Goal: Task Accomplishment & Management: Manage account settings

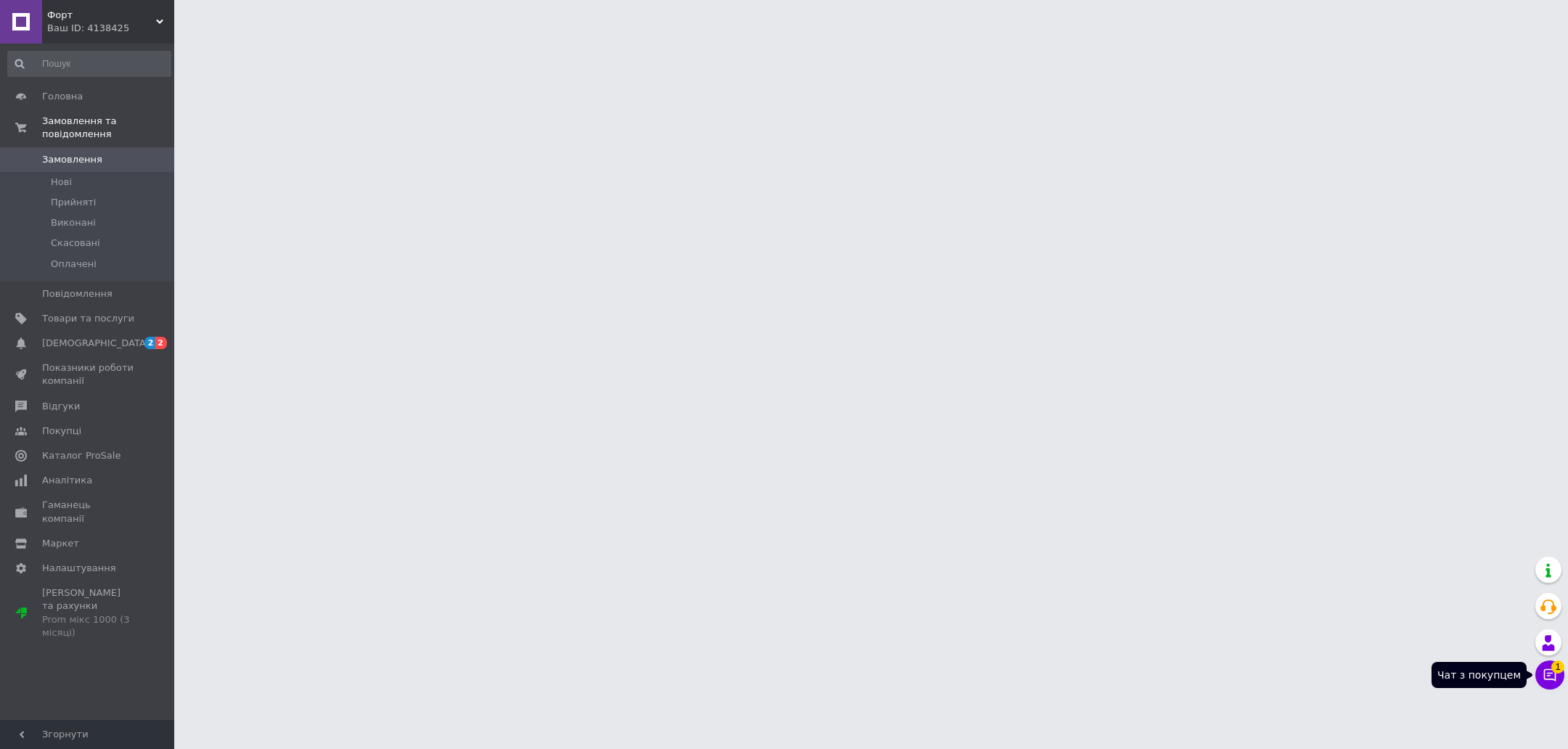
click at [1557, 678] on button "Чат з покупцем 1" at bounding box center [1549, 675] width 29 height 29
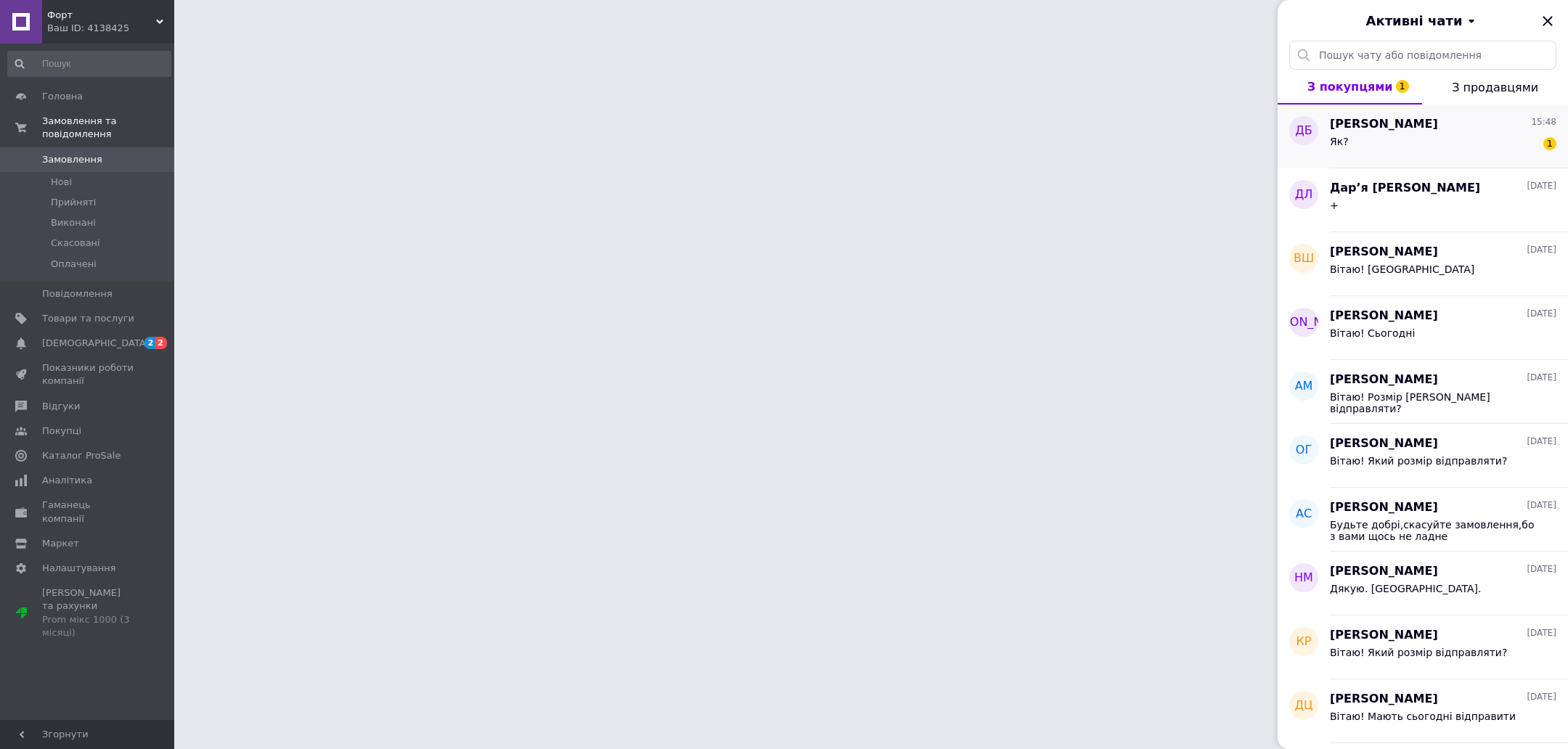
click at [1398, 139] on div "Як? 1" at bounding box center [1443, 144] width 227 height 23
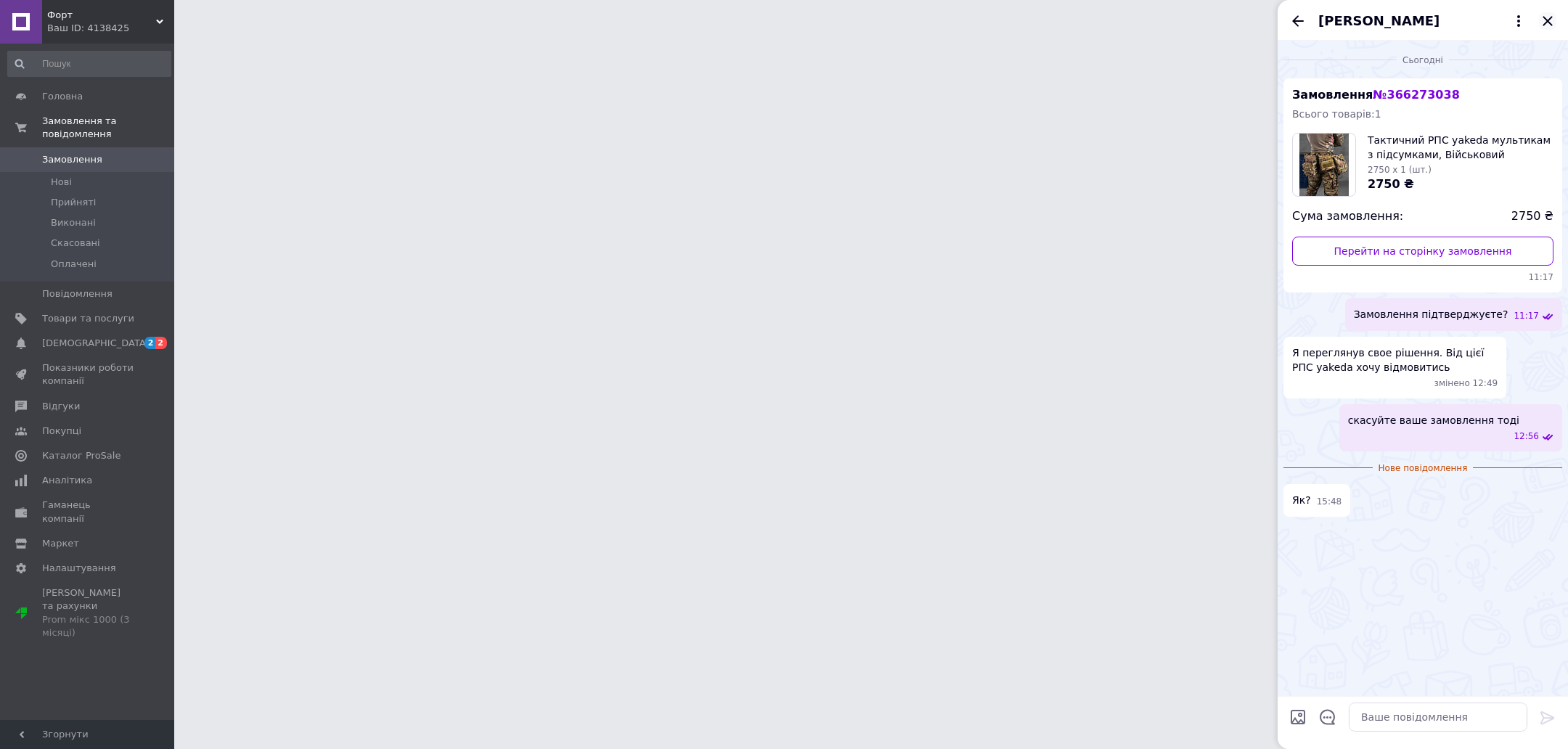
click at [1542, 21] on icon "Закрити" at bounding box center [1548, 21] width 18 height 18
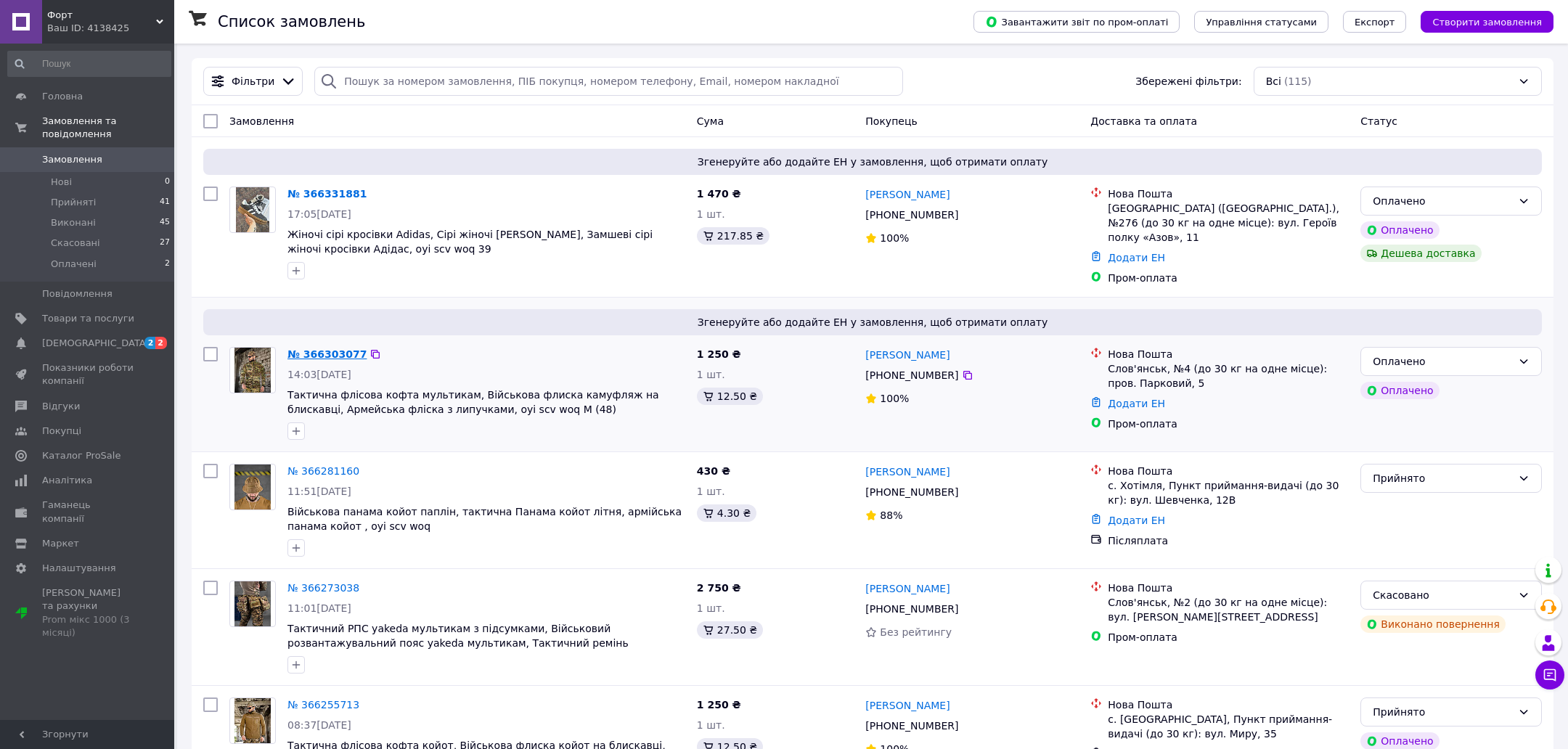
click at [326, 348] on link "№ 366303077" at bounding box center [327, 354] width 79 height 12
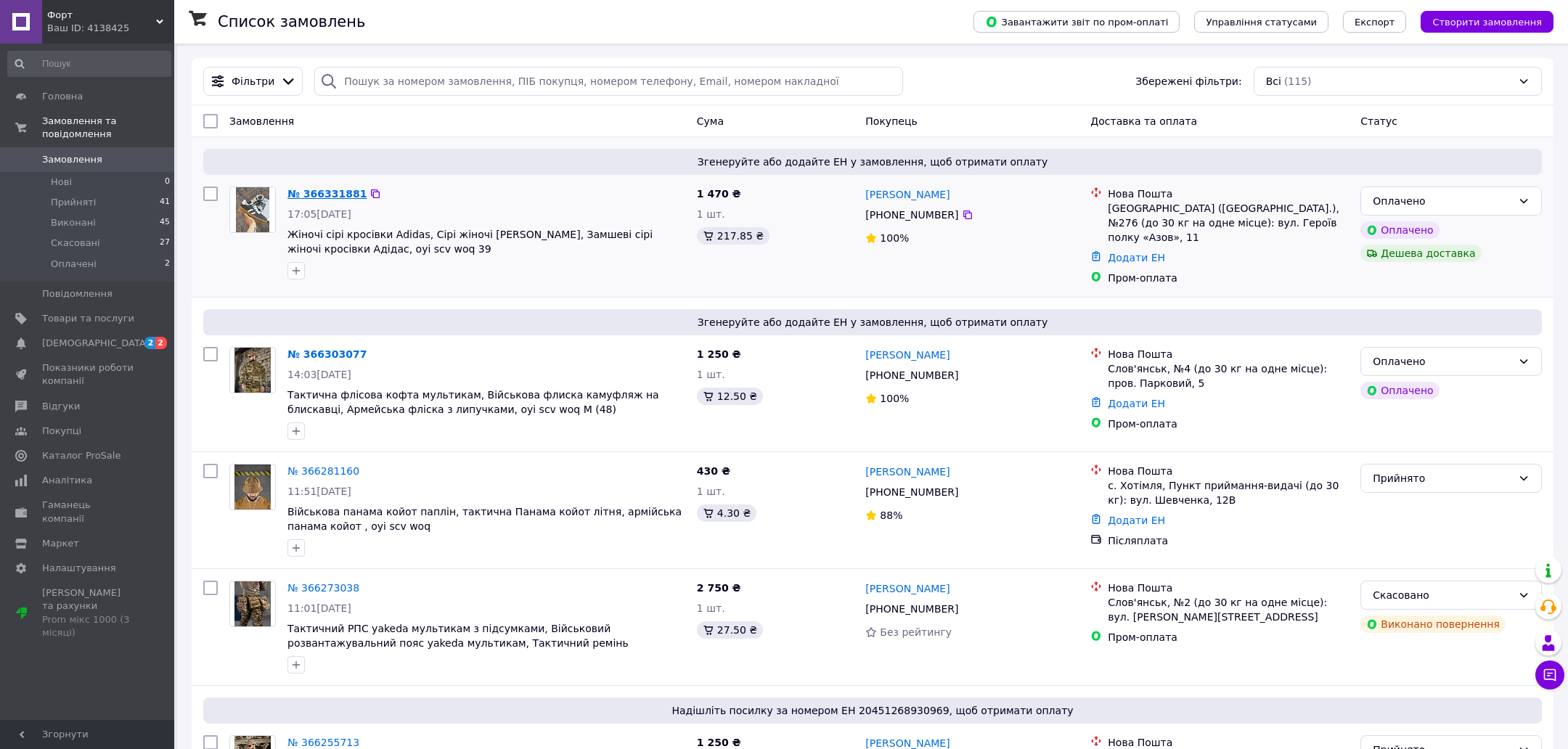
click at [339, 192] on link "№ 366331881" at bounding box center [327, 194] width 79 height 12
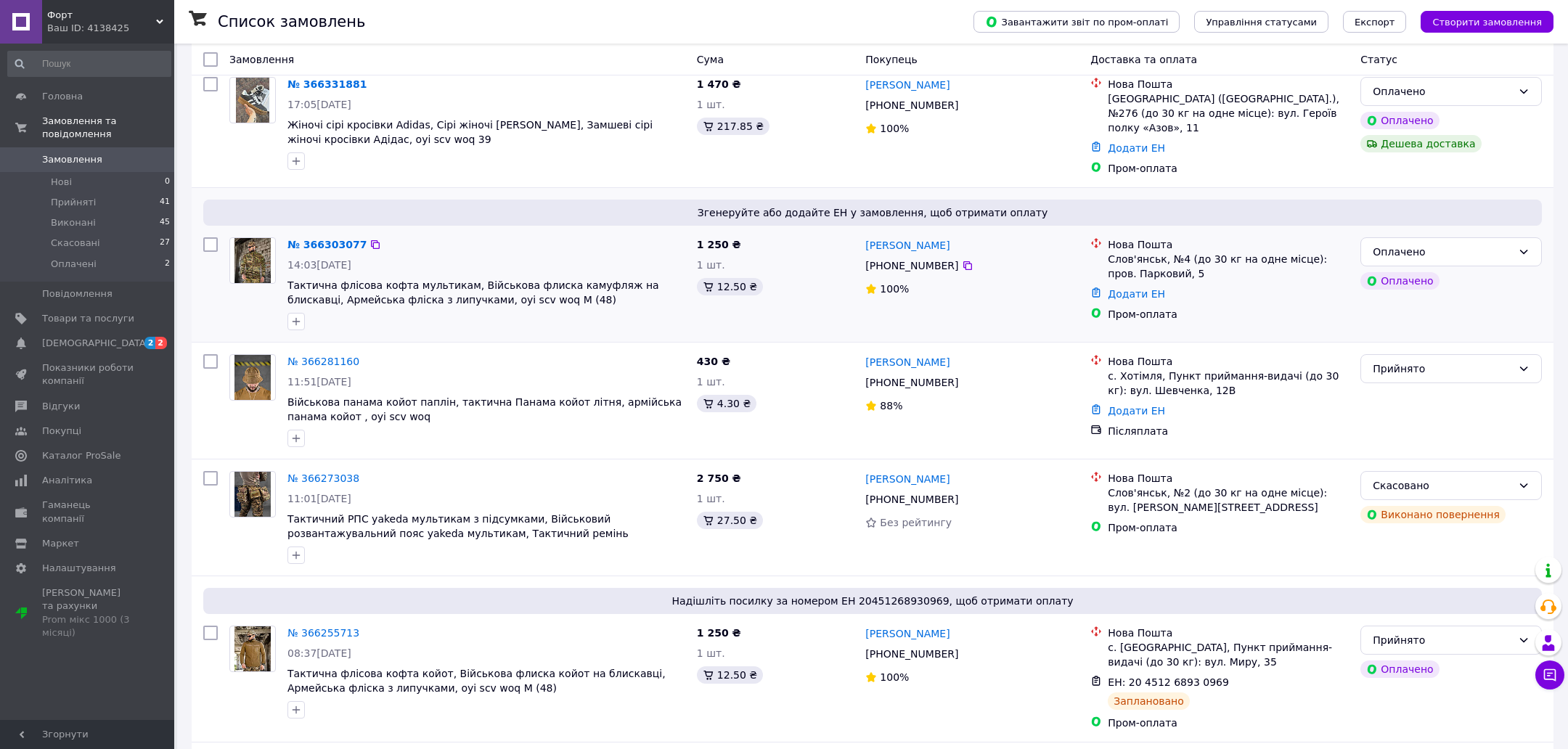
scroll to position [141, 0]
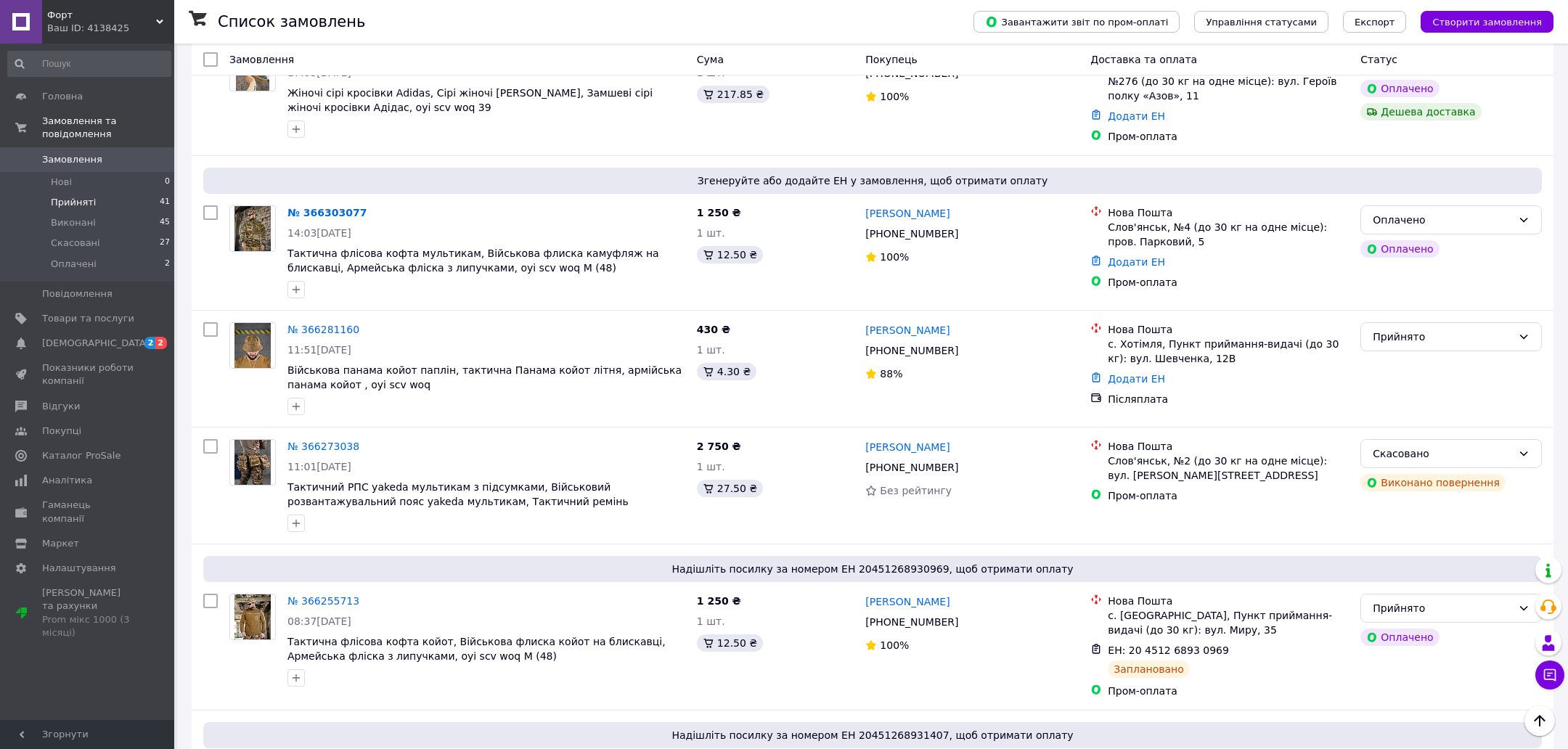
click at [116, 194] on li "Прийняті 41" at bounding box center [89, 203] width 178 height 20
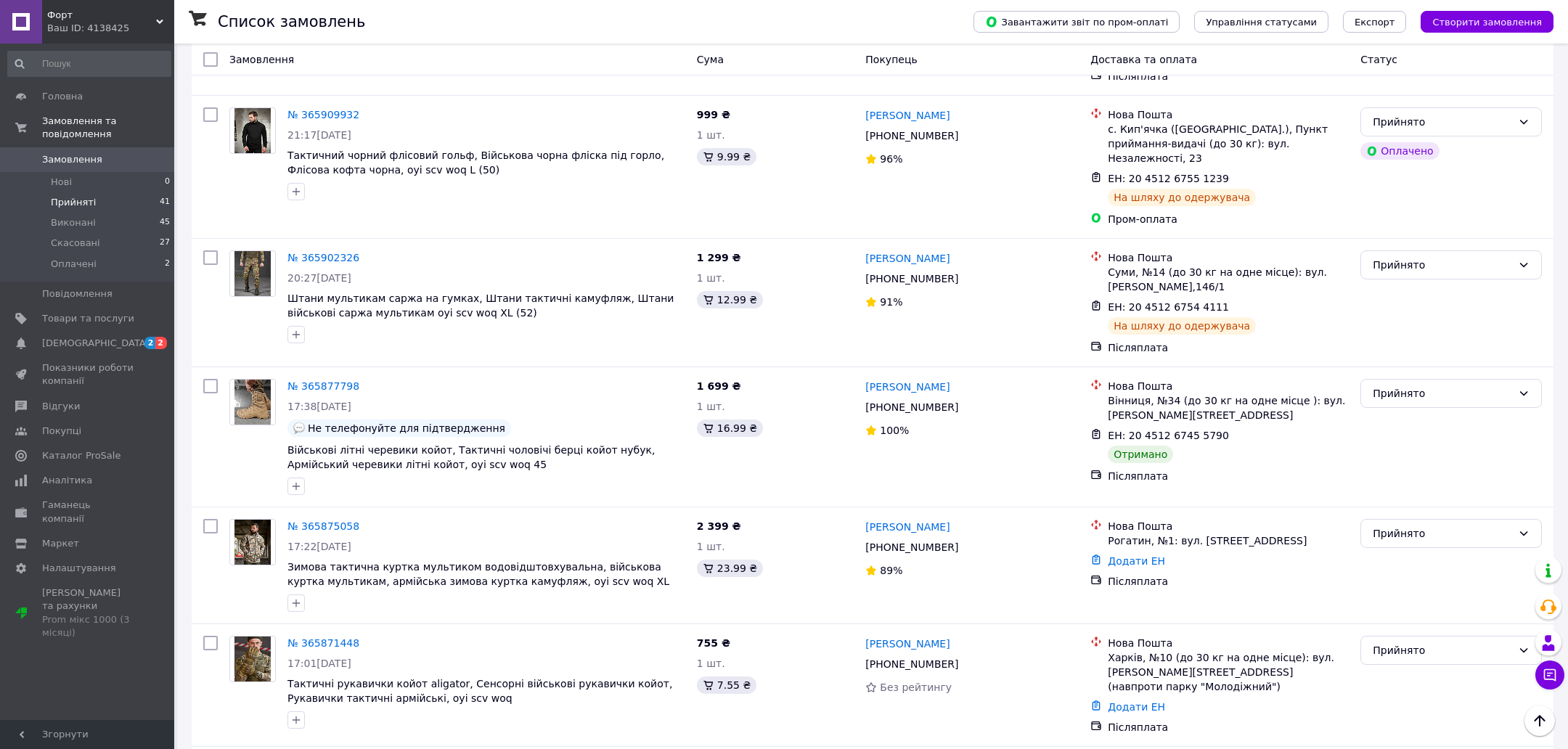
scroll to position [3194, 0]
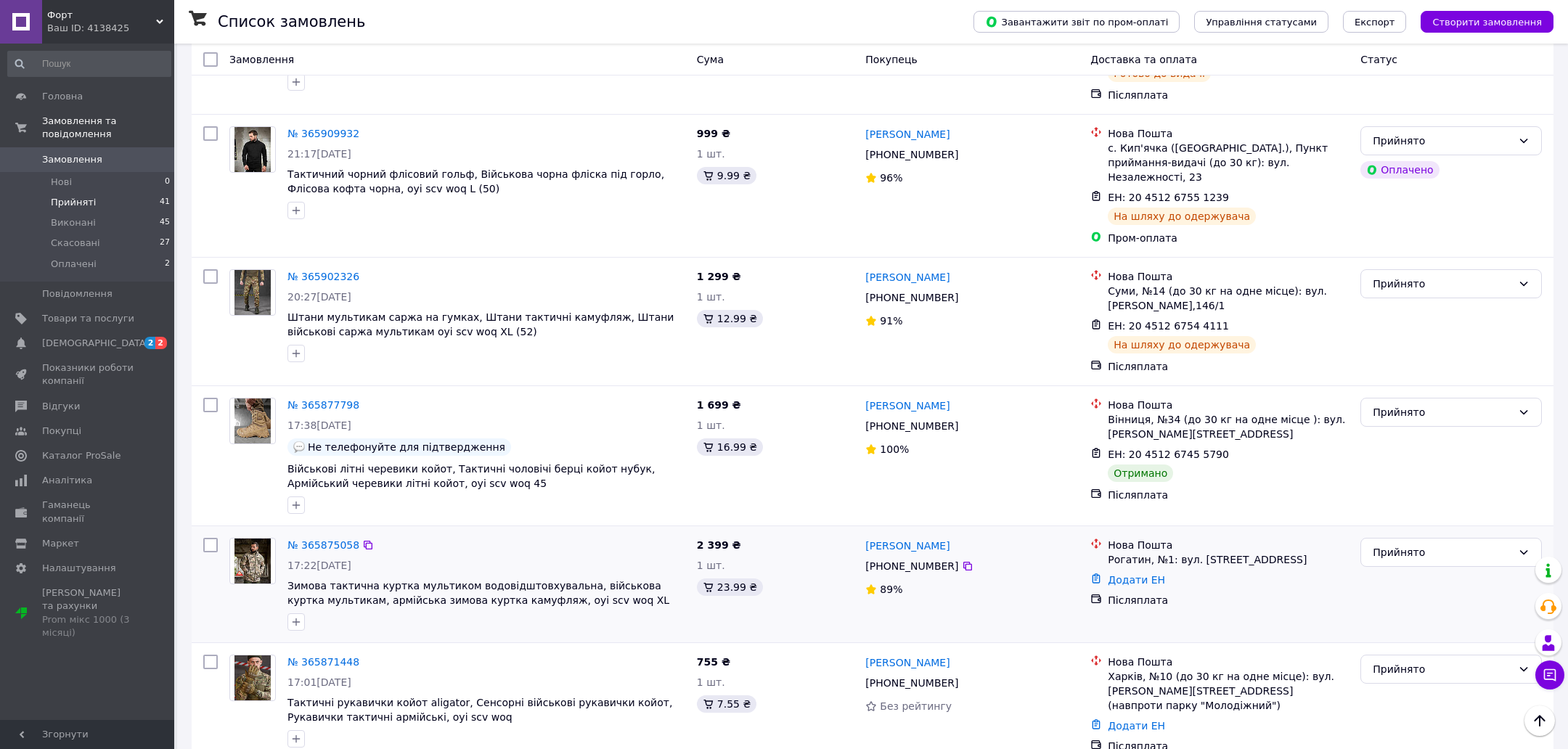
click at [1449, 527] on div "№ 365875058 17:22, 09.10.2025 Зимова тактична куртка мультиком водовідштовхувал…" at bounding box center [872, 584] width 1362 height 116
click at [1437, 544] on div "Прийнято" at bounding box center [1442, 552] width 139 height 16
click at [1411, 456] on li "Виконано" at bounding box center [1451, 452] width 180 height 26
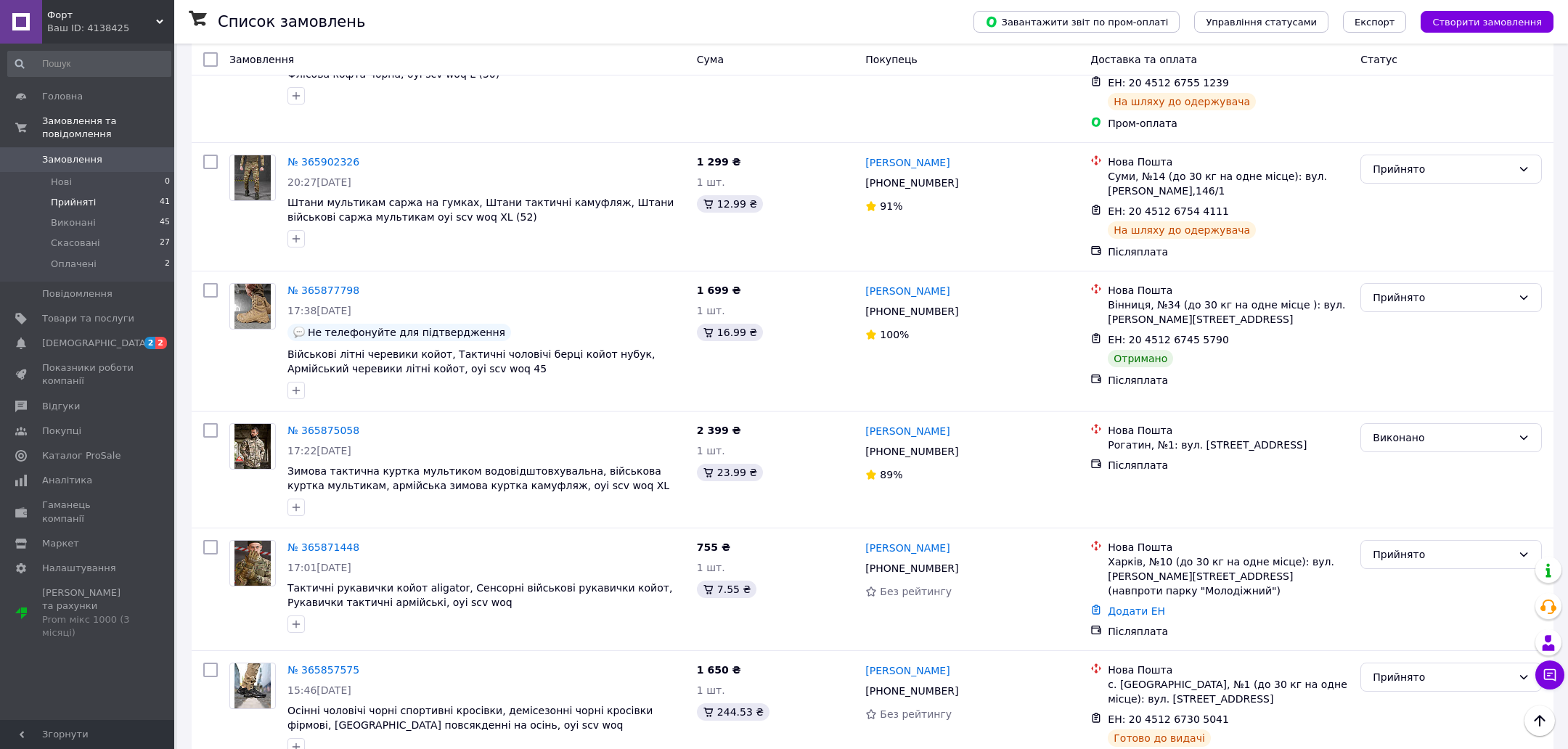
scroll to position [3050, 0]
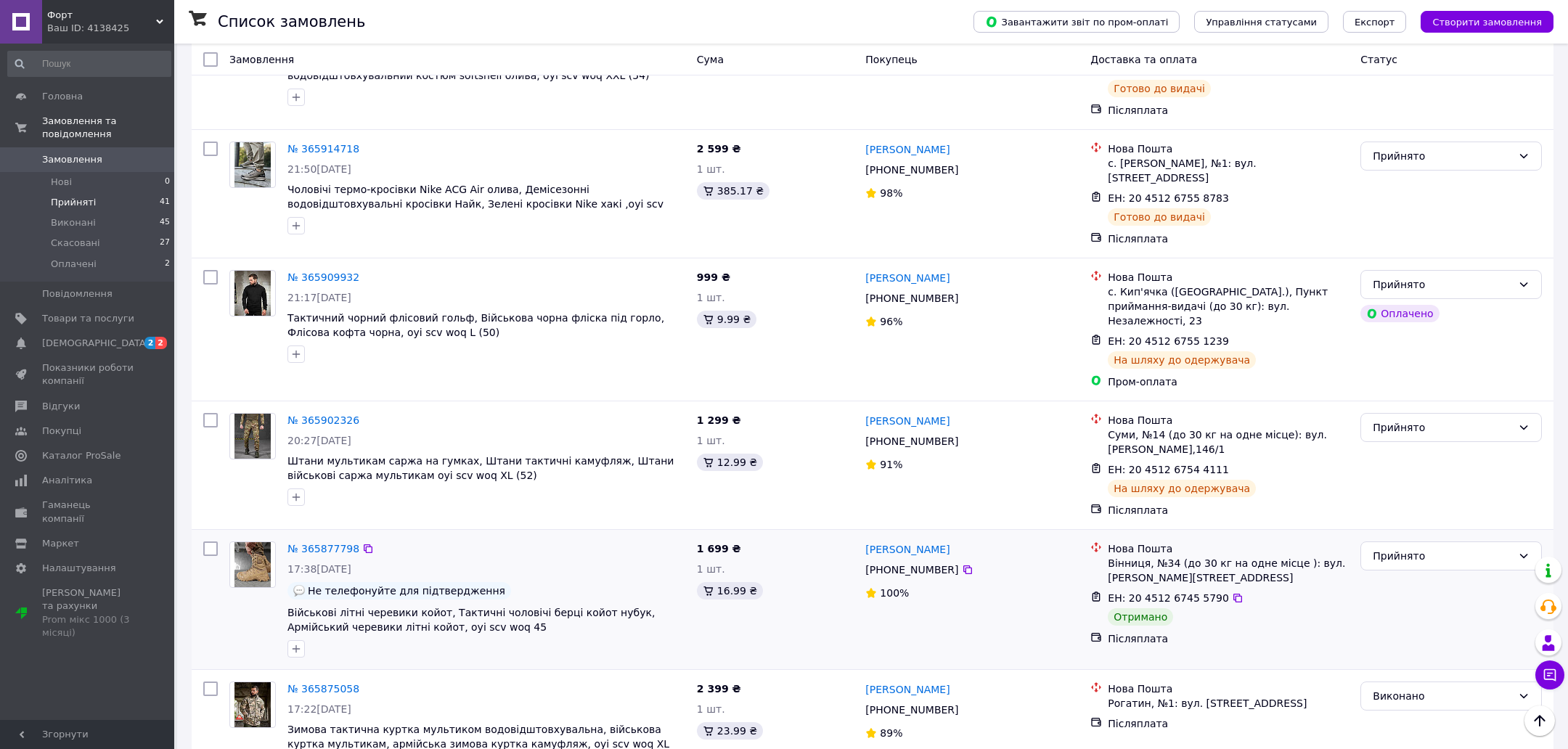
click at [216, 542] on input "checkbox" at bounding box center [210, 549] width 14 height 14
checkbox input "true"
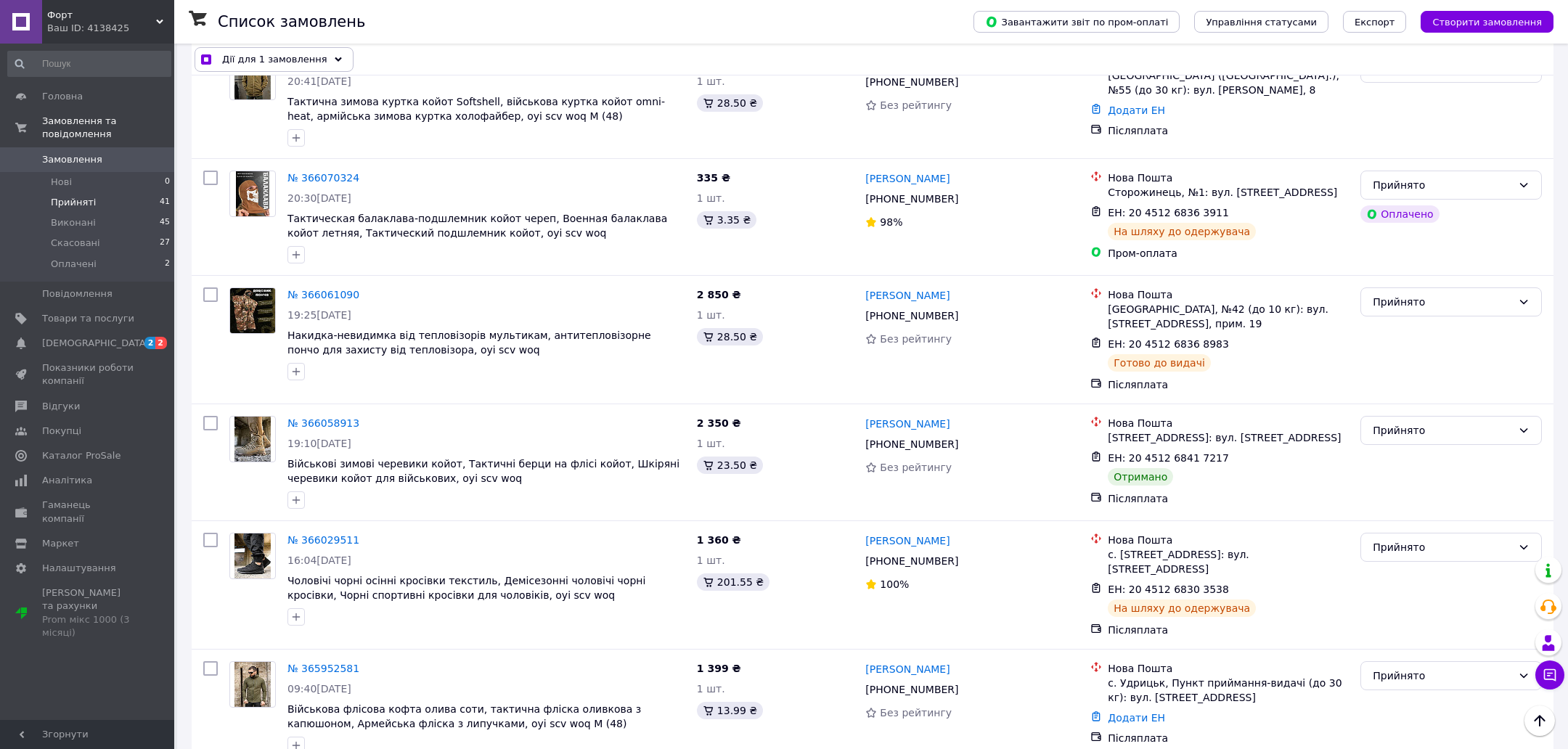
scroll to position [2272, 0]
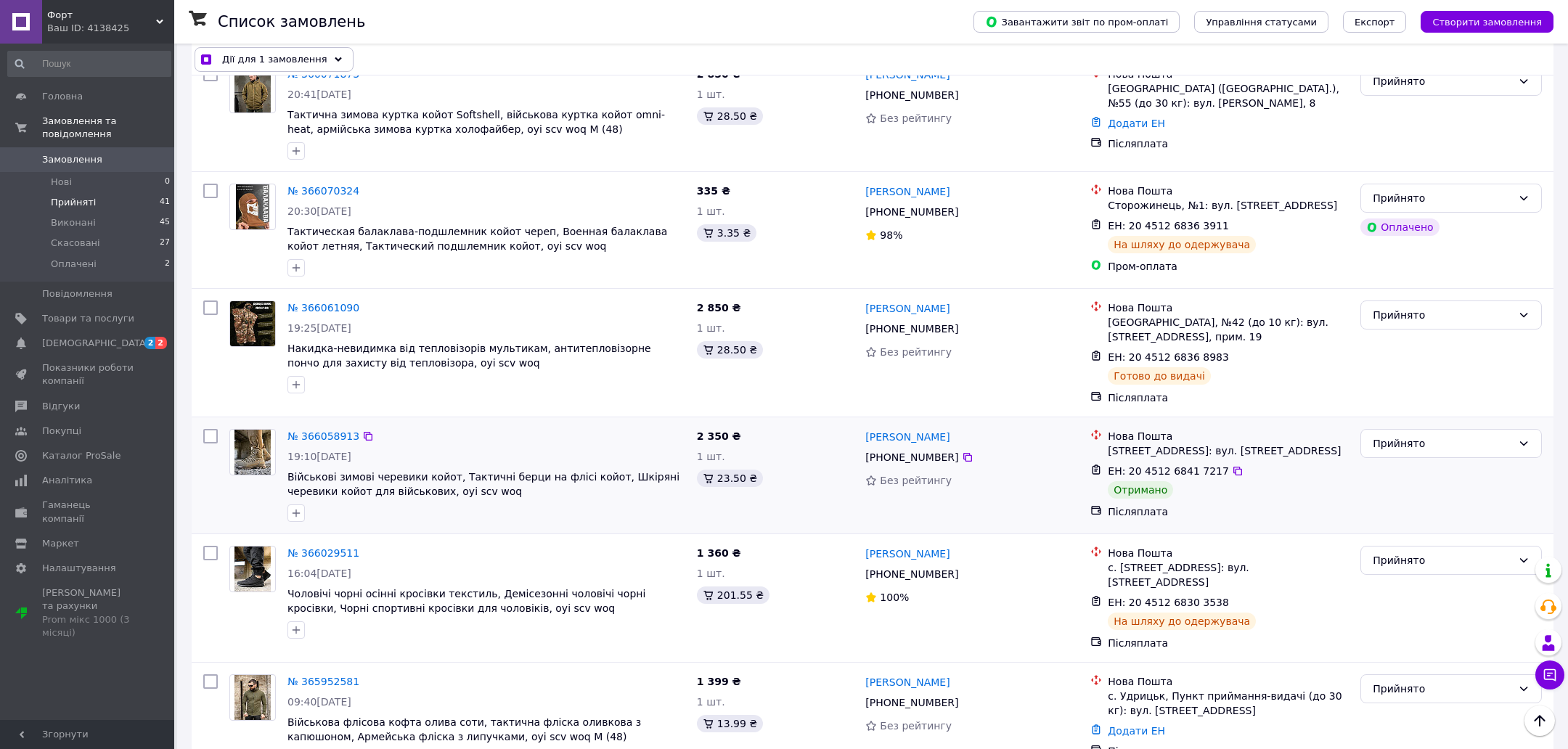
click at [212, 429] on input "checkbox" at bounding box center [210, 436] width 14 height 14
checkbox input "true"
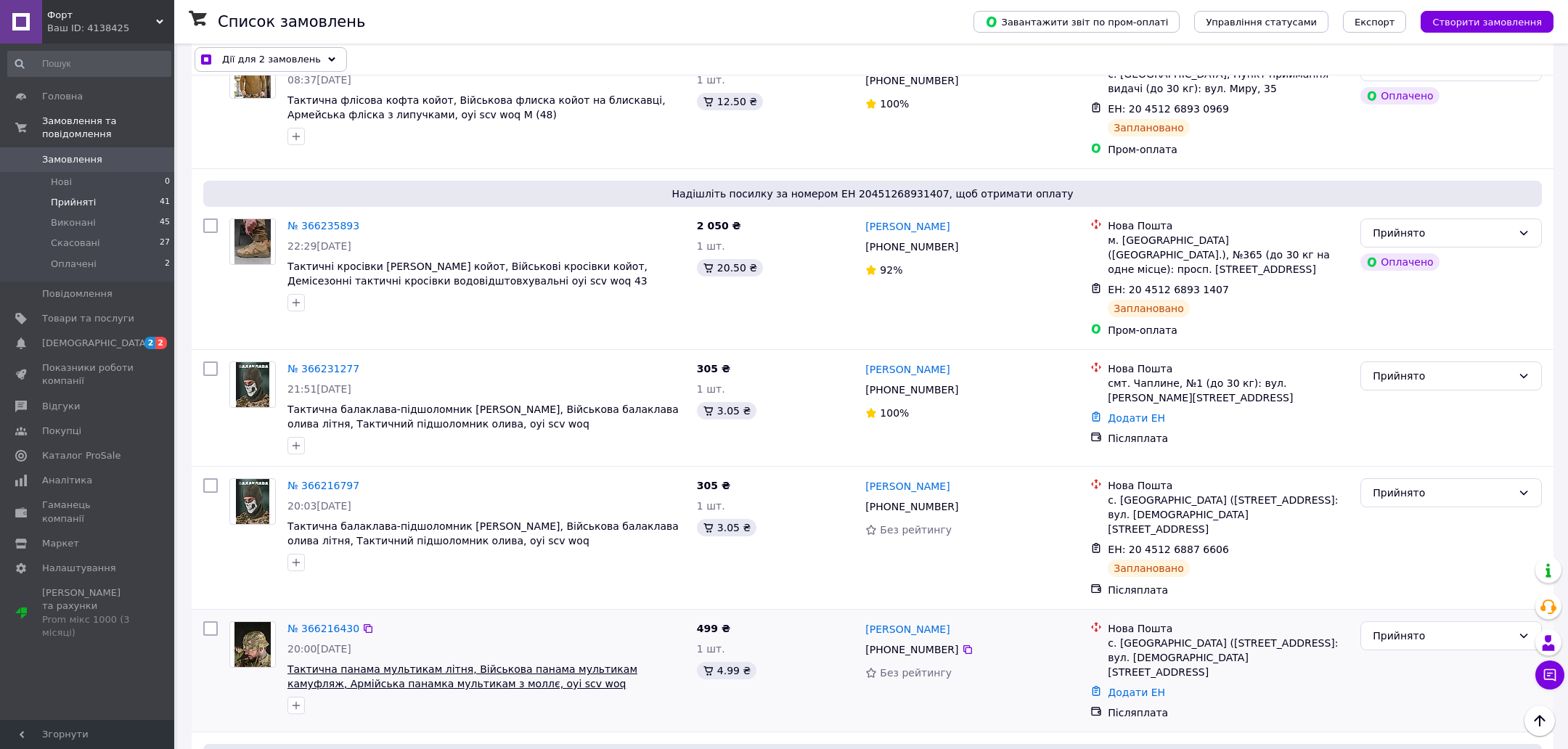
scroll to position [0, 0]
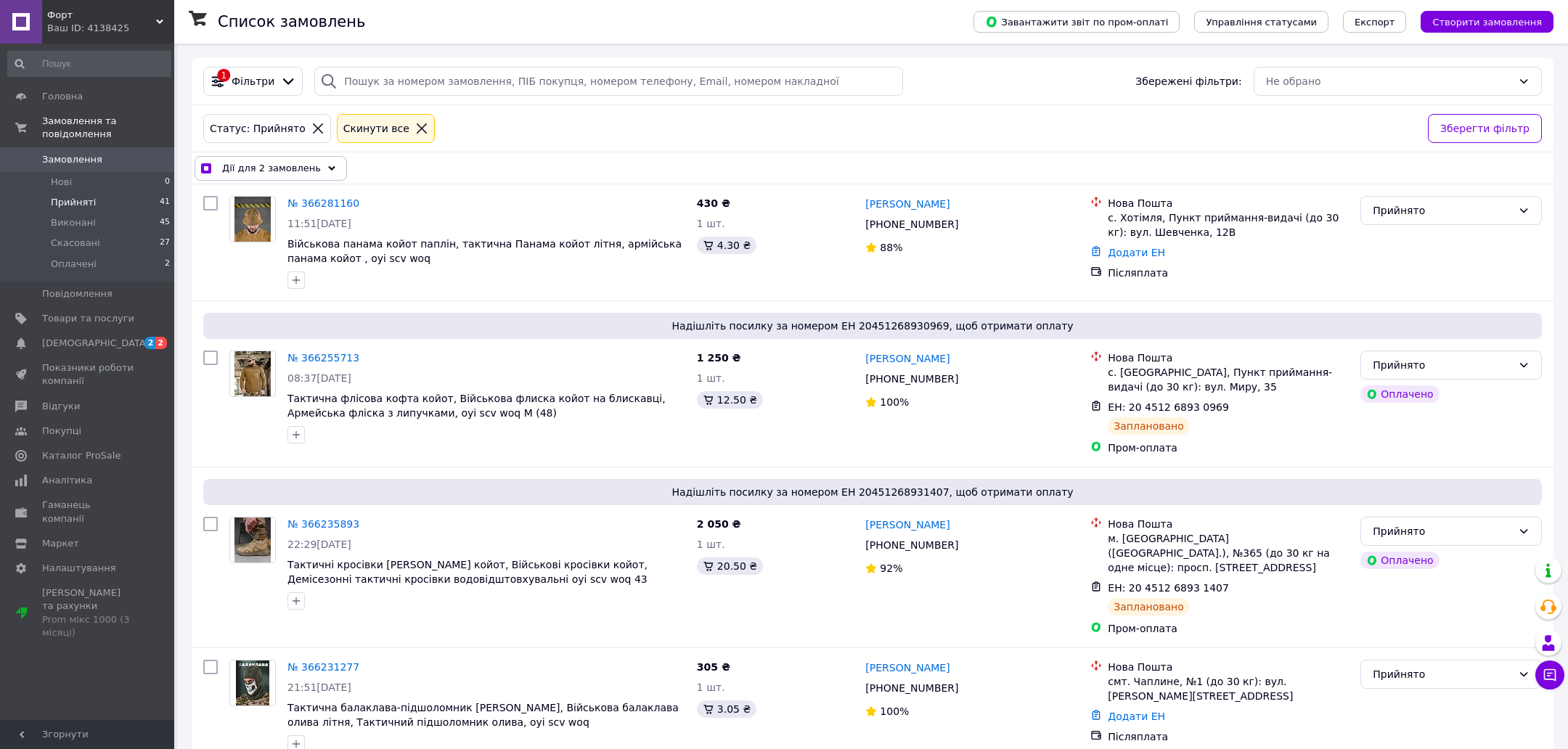
click at [312, 169] on div "Дії для 2 замовлень" at bounding box center [270, 168] width 152 height 25
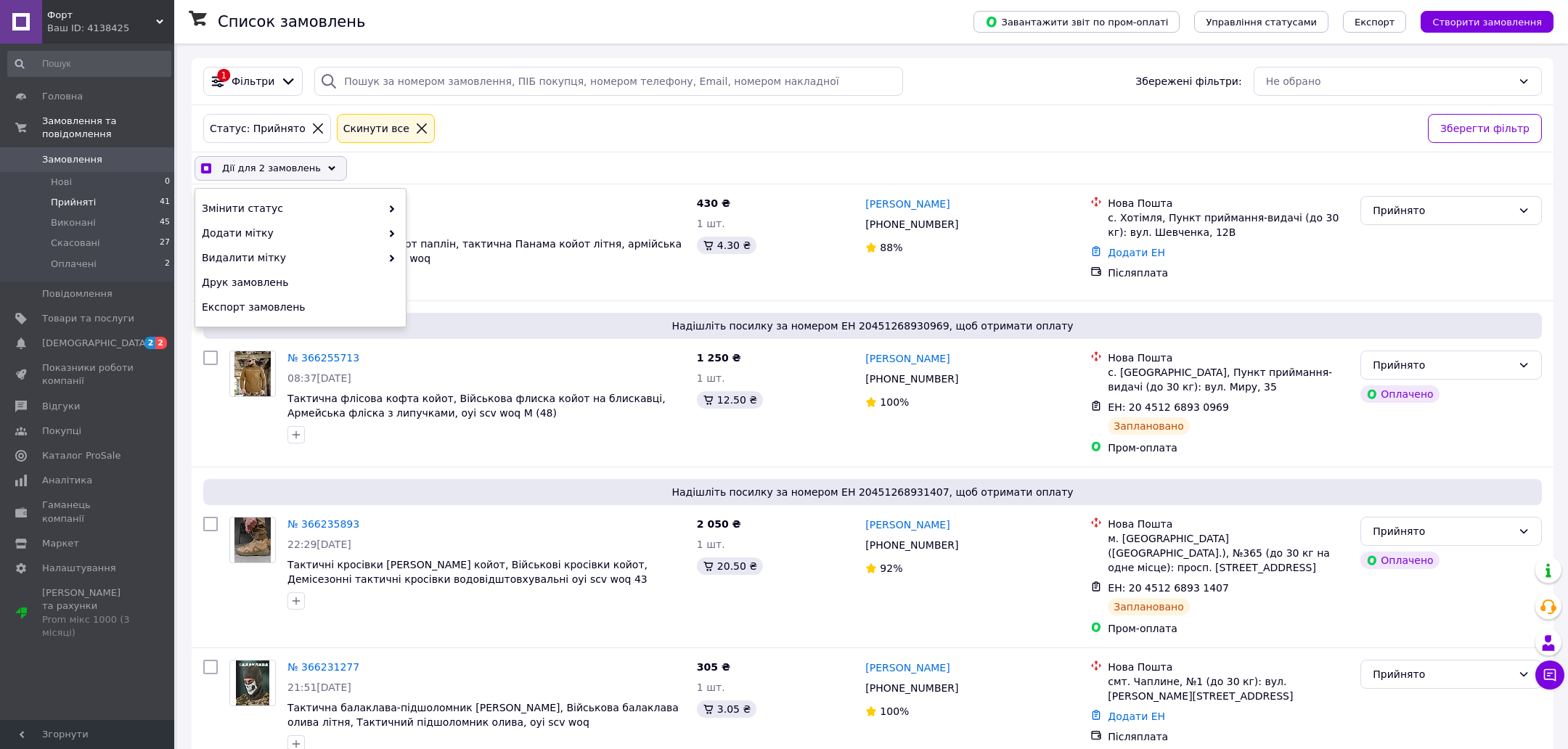
click at [298, 194] on div "Змінити статус Додати мітку Видалити мітку Друк замовлень Експорт замовлень" at bounding box center [300, 257] width 210 height 138
click at [298, 196] on div "Змінити статус" at bounding box center [300, 208] width 210 height 25
click at [316, 201] on span "Змінити статус" at bounding box center [292, 208] width 179 height 14
checkbox input "true"
click at [463, 232] on div "Виконано" at bounding box center [511, 232] width 210 height 25
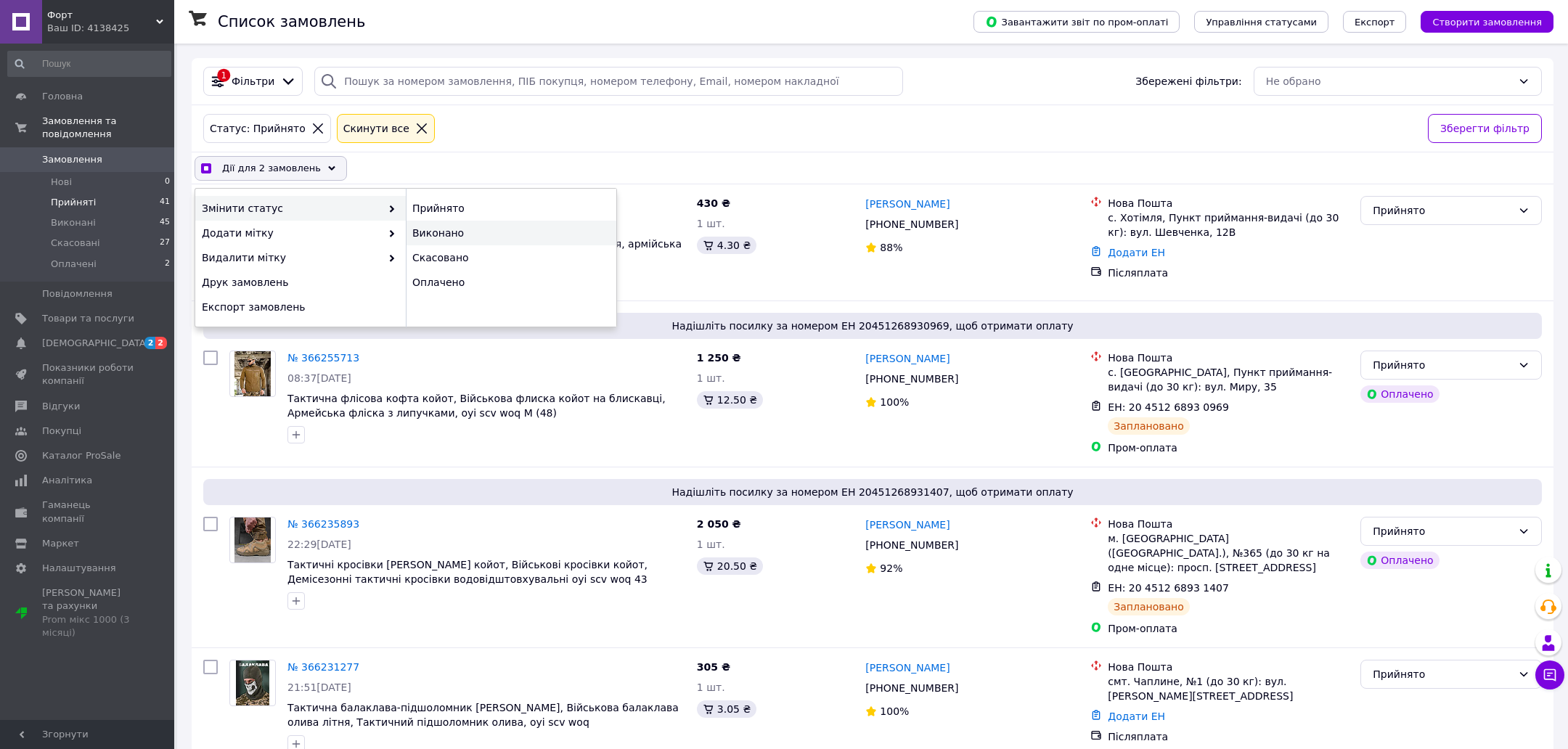
checkbox input "false"
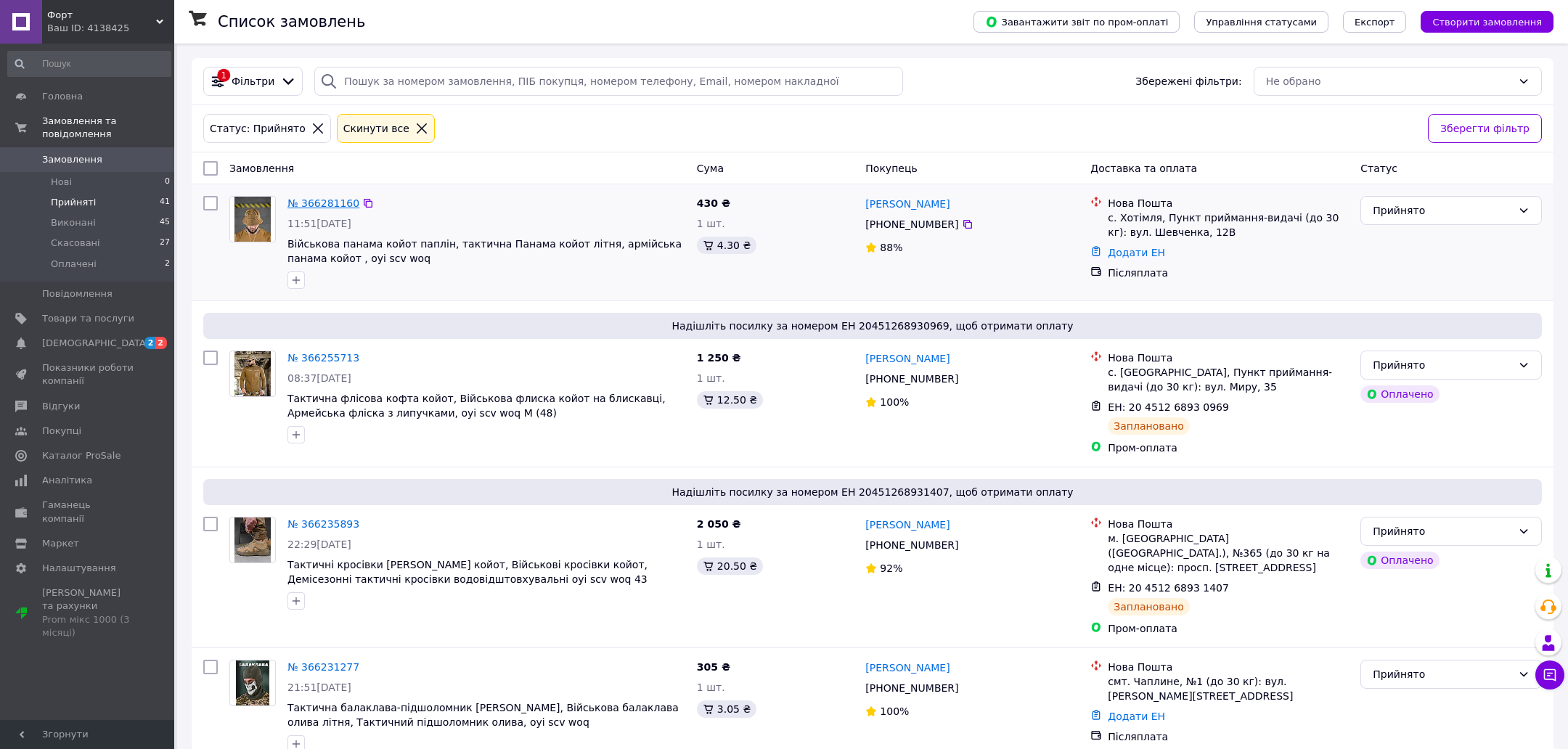
click at [314, 198] on link "№ 366281160" at bounding box center [323, 204] width 72 height 12
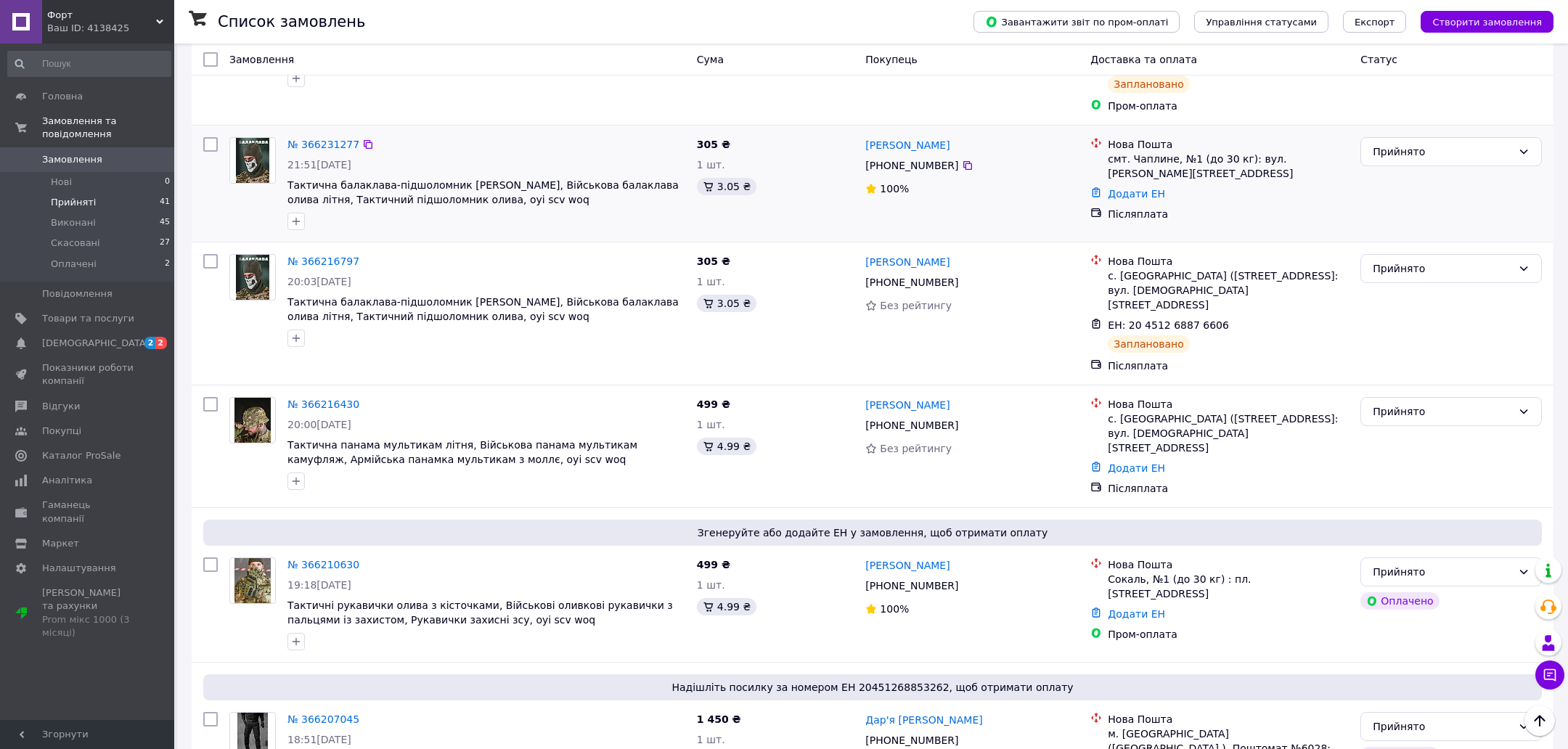
scroll to position [526, 0]
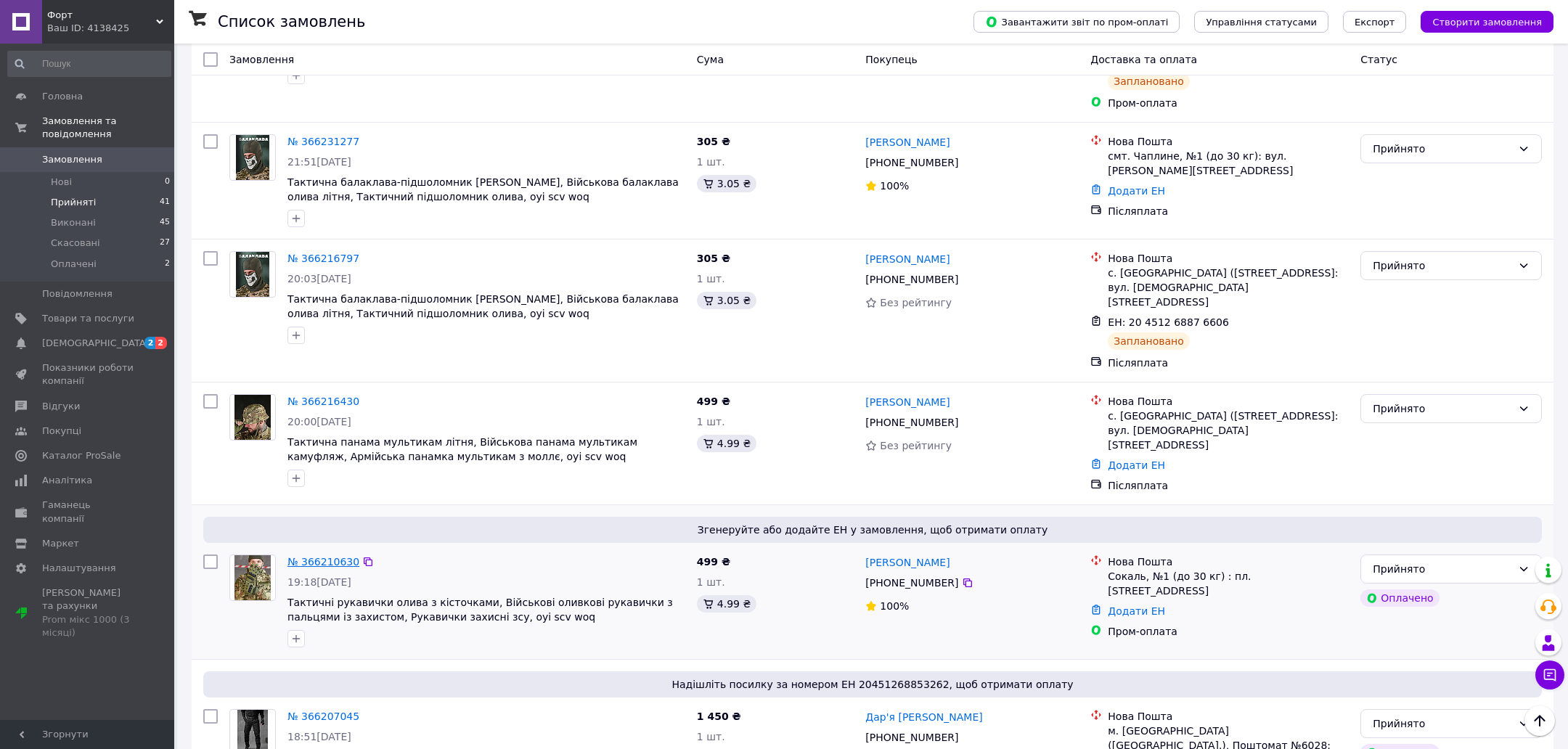
click at [309, 556] on link "№ 366210630" at bounding box center [323, 562] width 72 height 12
click at [93, 481] on span "Аналітика" at bounding box center [88, 480] width 92 height 13
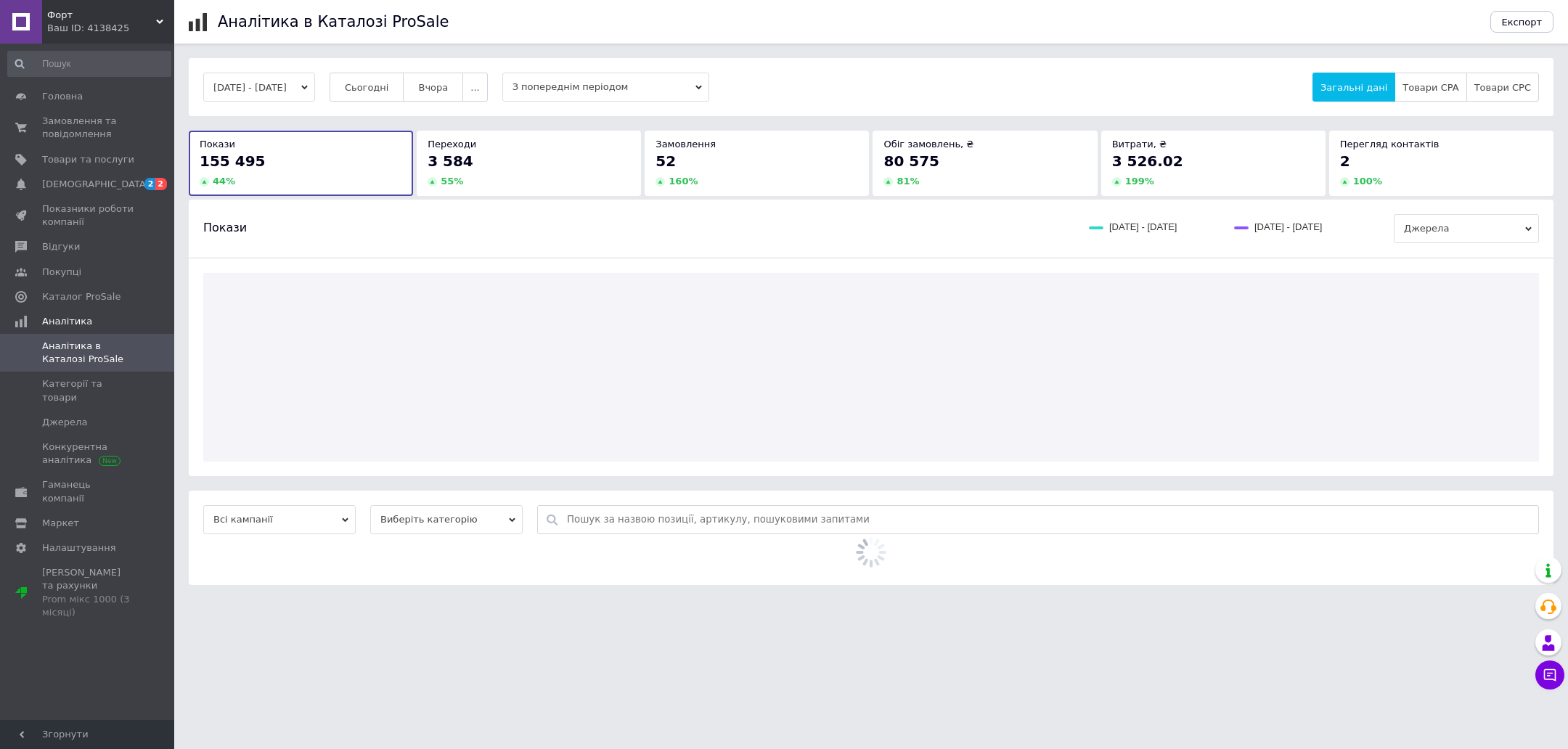
click at [381, 87] on span "Сьогодні" at bounding box center [367, 87] width 44 height 11
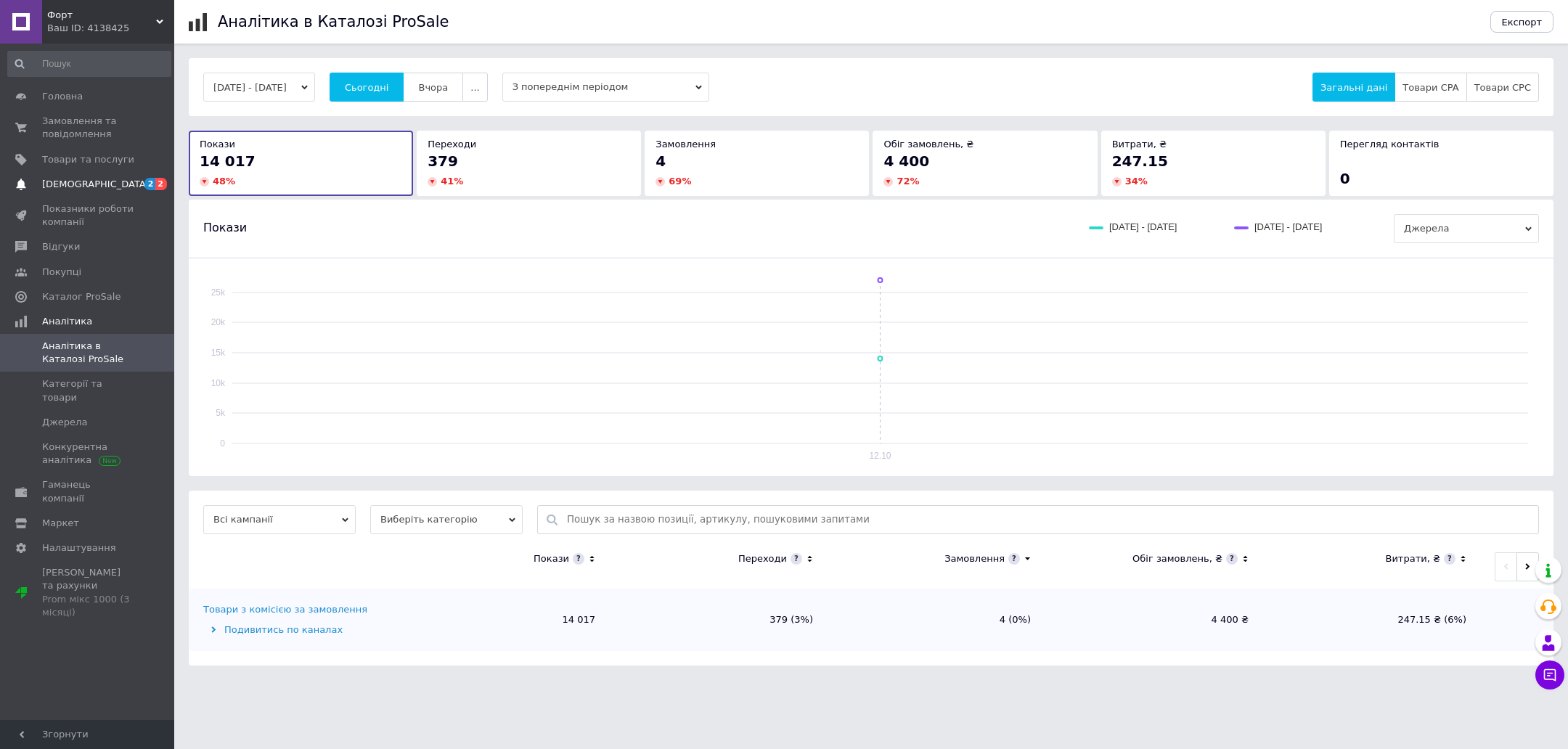
click at [78, 172] on link "Сповіщення 2 2" at bounding box center [89, 184] width 178 height 25
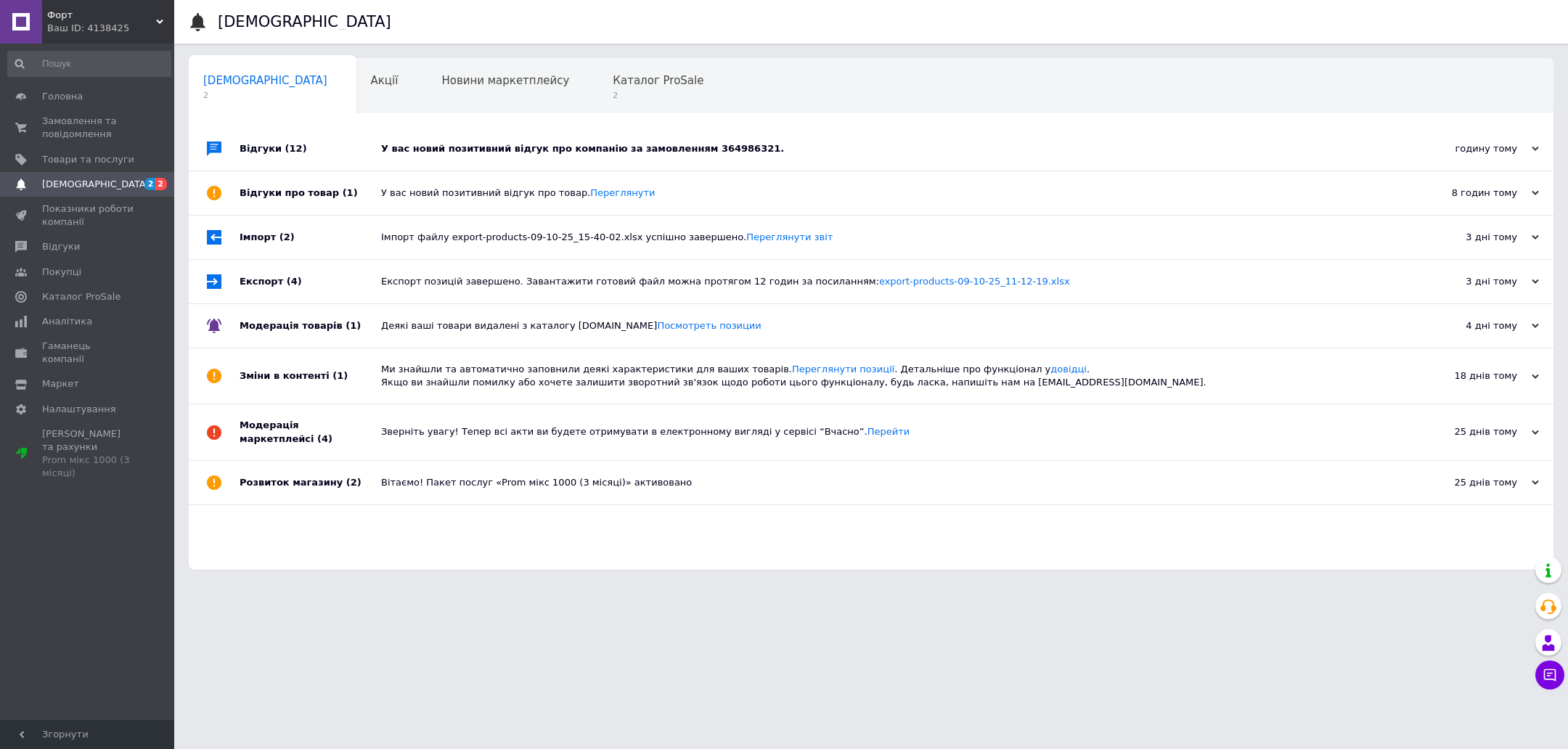
click at [384, 157] on div "У вас новий позитивний відгук про компанію за замовленням 364986321." at bounding box center [888, 149] width 1013 height 44
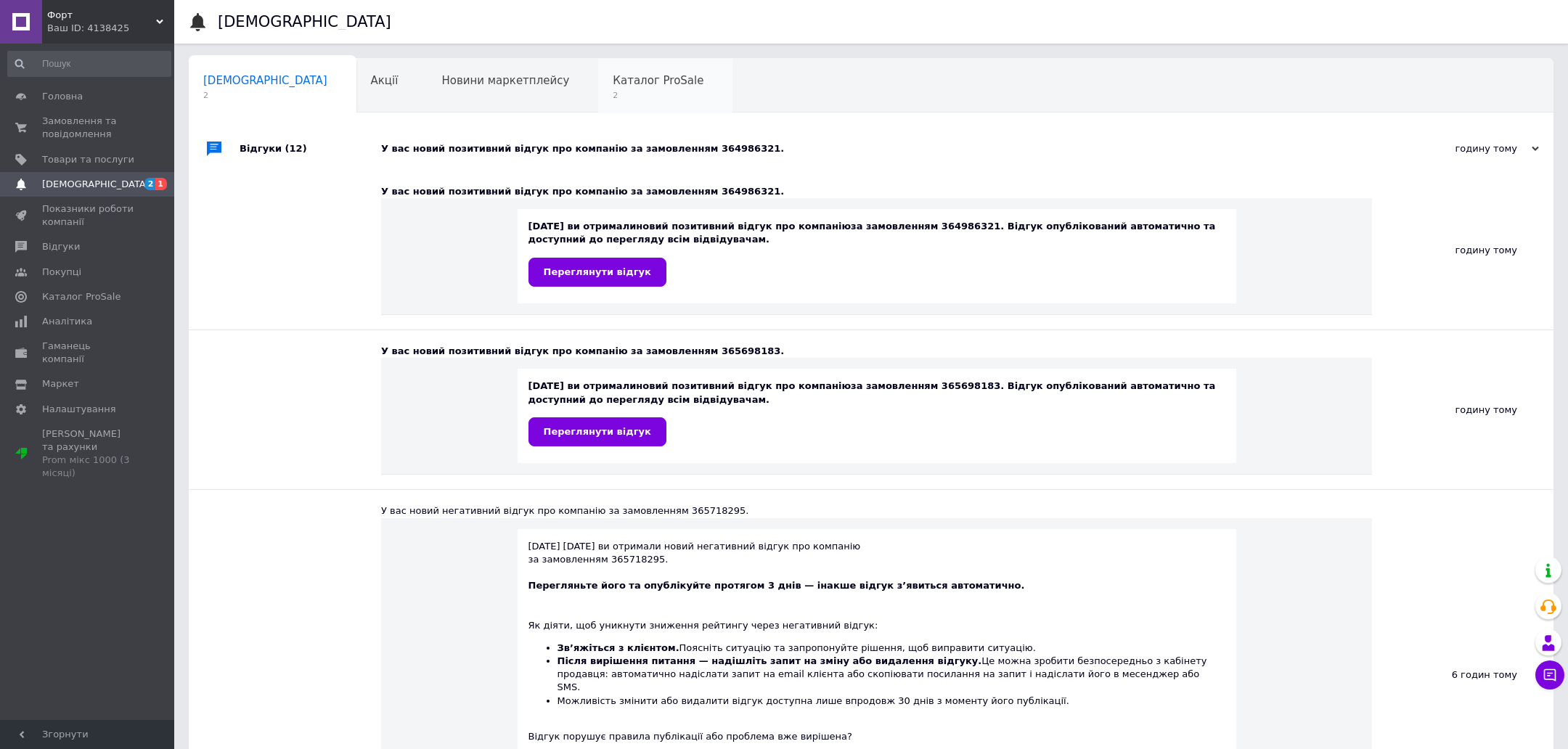
click at [613, 96] on span "2" at bounding box center [658, 95] width 90 height 11
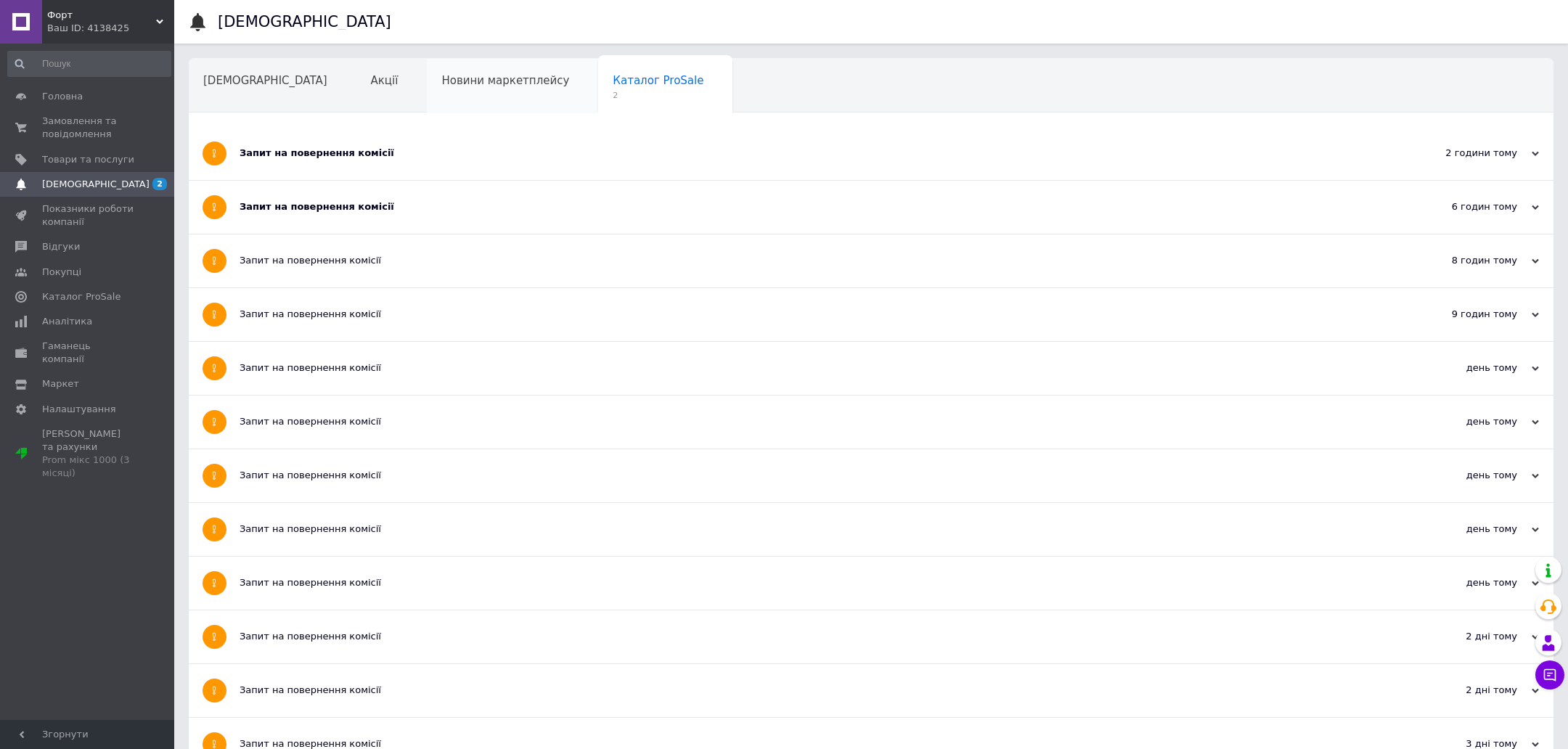
click at [446, 78] on span "Новини маркетплейсу" at bounding box center [505, 80] width 128 height 13
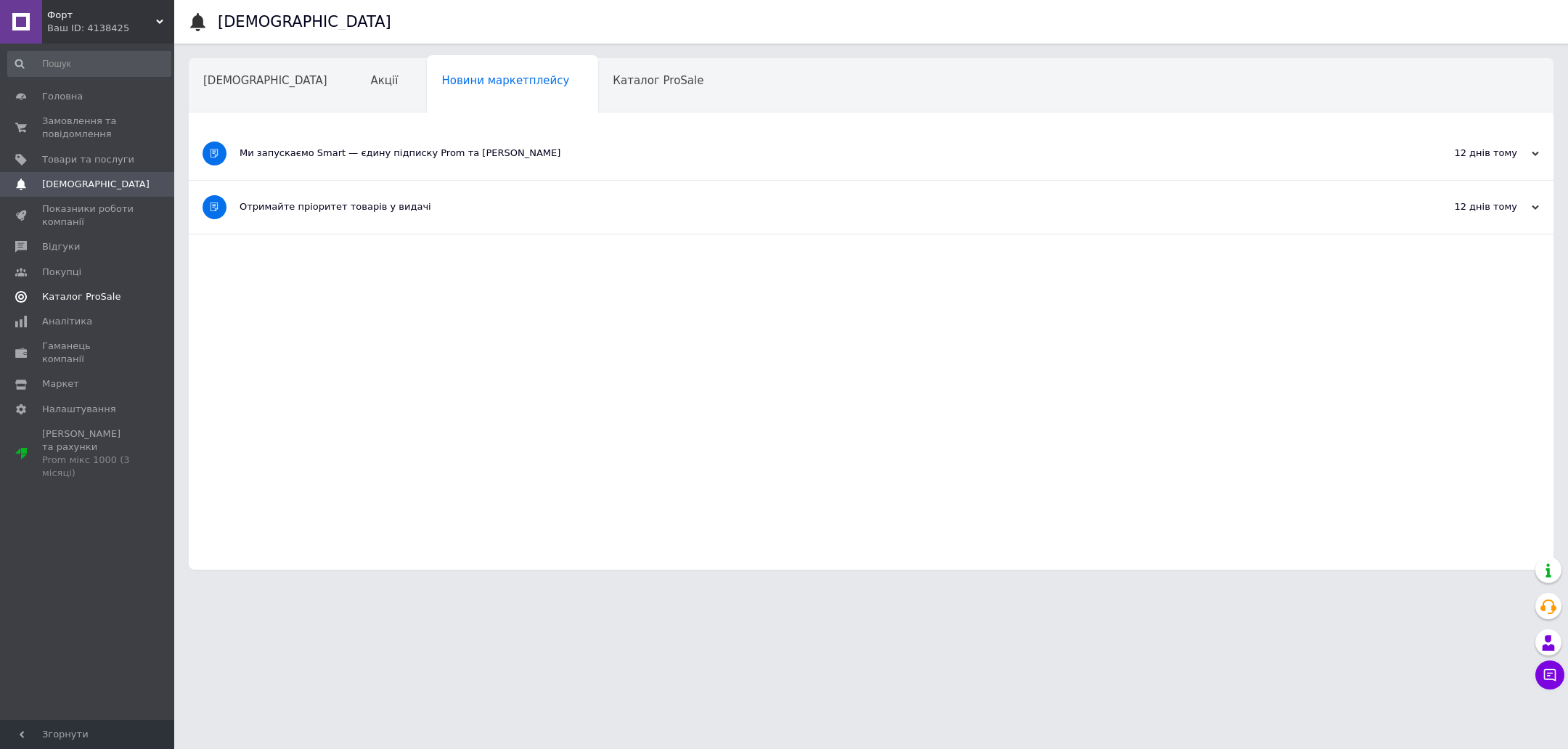
click at [90, 294] on span "Каталог ProSale" at bounding box center [81, 297] width 79 height 13
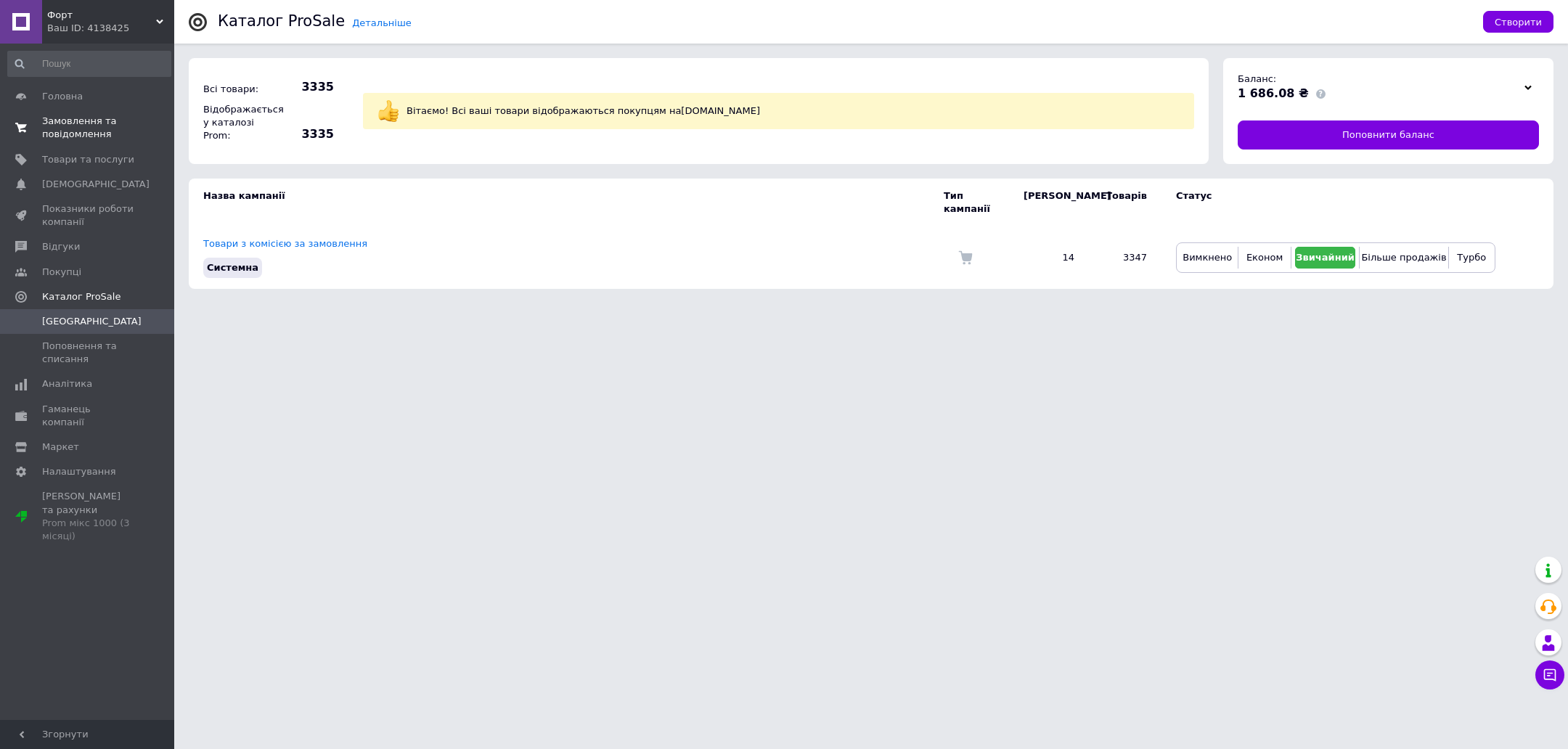
click at [110, 139] on span "Замовлення та повідомлення" at bounding box center [88, 128] width 92 height 26
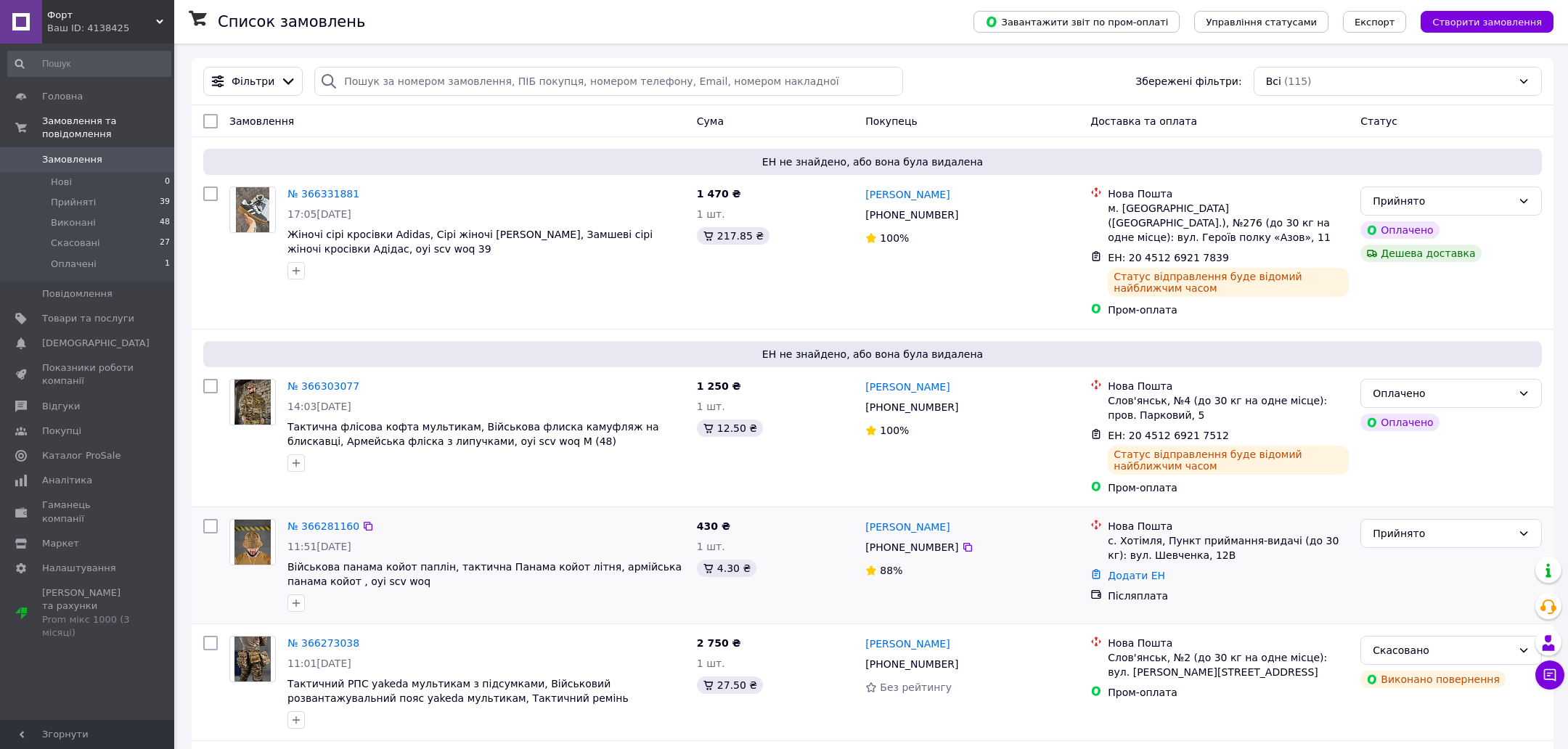
click at [315, 517] on div "№ 366281160" at bounding box center [323, 526] width 74 height 18
click at [317, 521] on link "№ 366281160" at bounding box center [323, 527] width 72 height 12
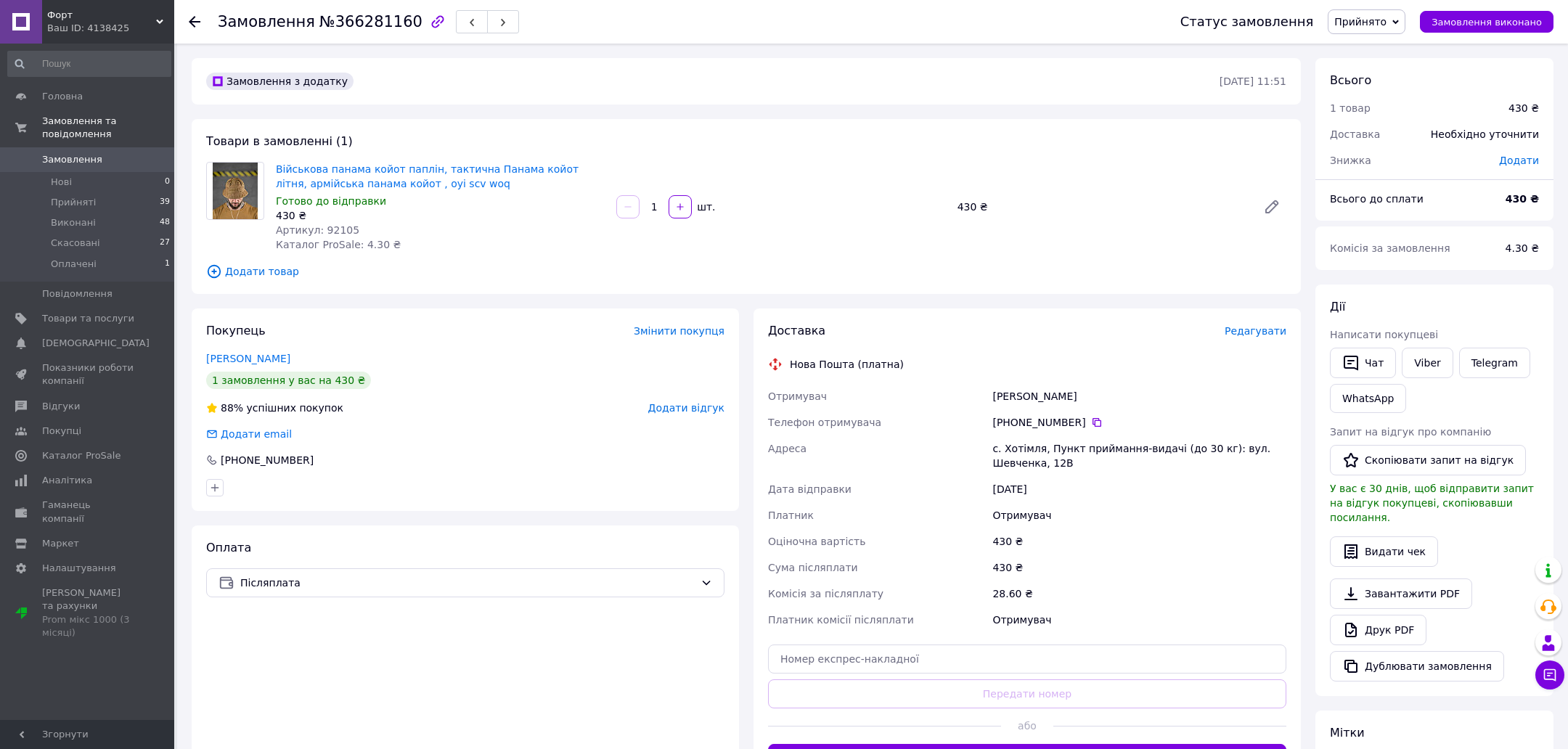
click at [339, 231] on span "Артикул: 92105" at bounding box center [317, 230] width 84 height 12
copy span "92105"
click at [997, 404] on div "Вовкогон Василь" at bounding box center [1139, 396] width 300 height 26
drag, startPoint x: 997, startPoint y: 404, endPoint x: 1056, endPoint y: 404, distance: 59.0
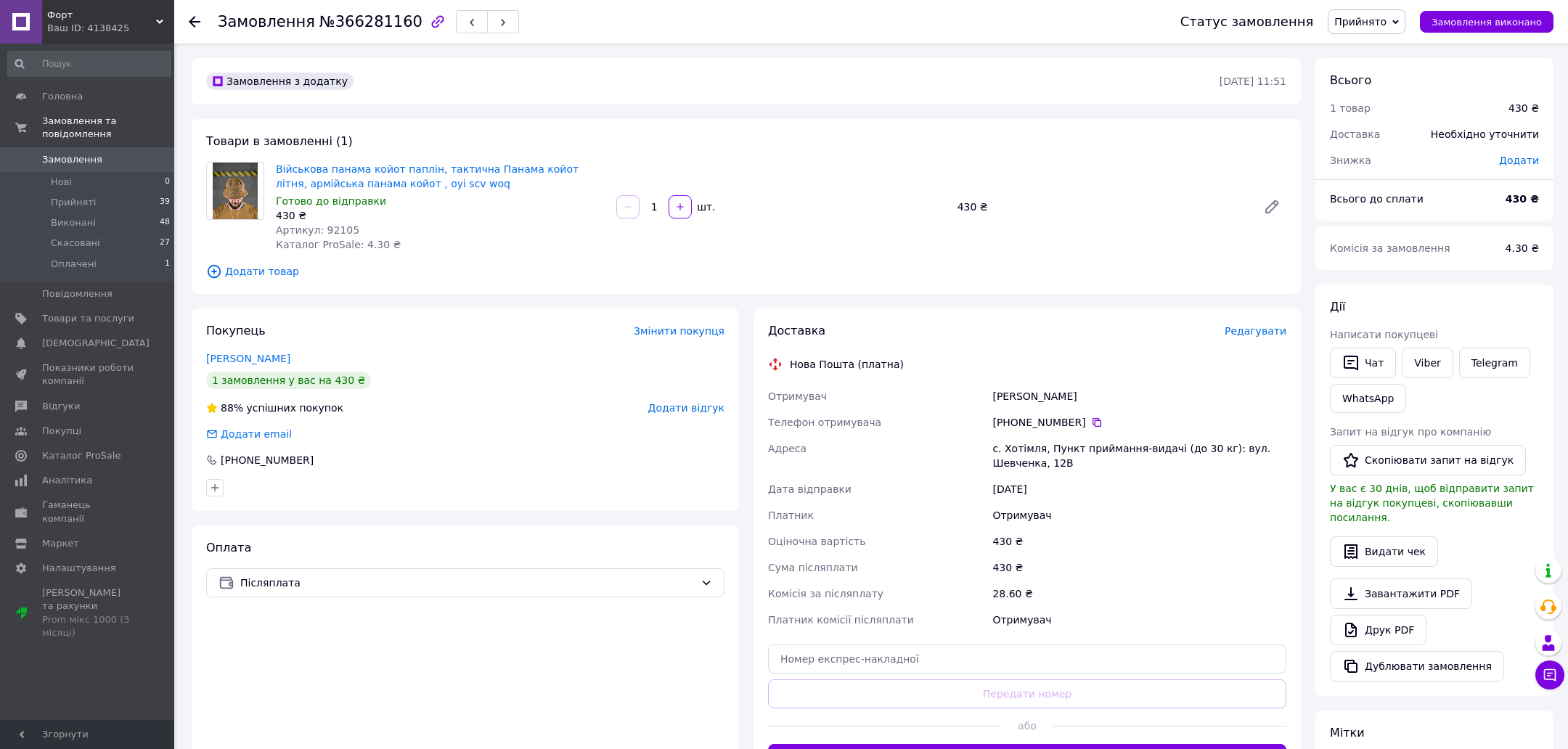
click at [1056, 404] on div "Вовкогон Василь" at bounding box center [1139, 396] width 300 height 26
click at [1072, 398] on div "Вовкогон Василь" at bounding box center [1139, 396] width 300 height 26
drag, startPoint x: 1072, startPoint y: 398, endPoint x: 990, endPoint y: 398, distance: 82.0
click at [990, 398] on div "Вовкогон Василь" at bounding box center [1139, 396] width 300 height 26
copy div "Вовкогон Василь"
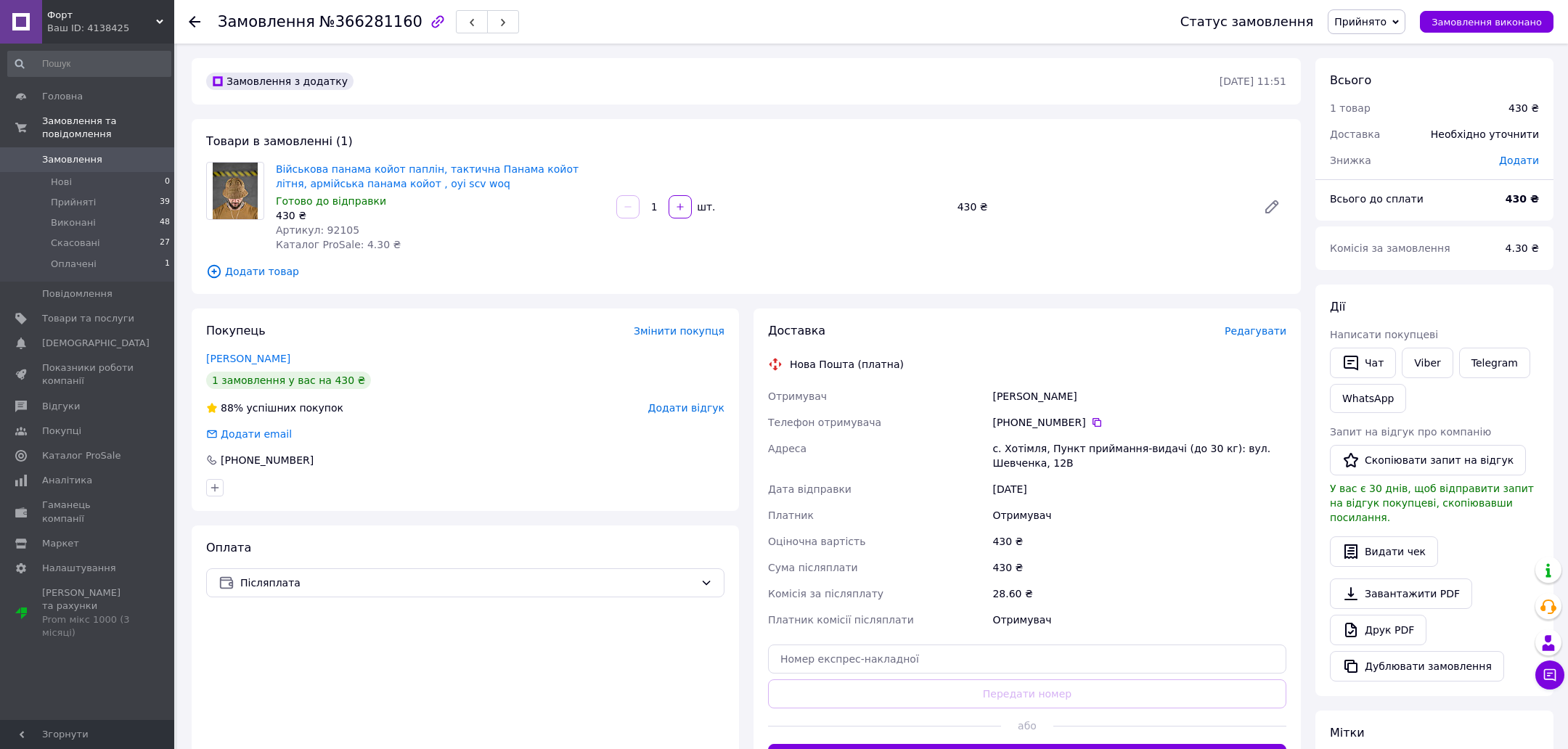
click at [1090, 410] on div "+380 97 002 93 25" at bounding box center [1139, 422] width 300 height 26
click at [1092, 418] on icon at bounding box center [1097, 423] width 12 height 12
click at [1025, 445] on div "с. Хотімля, Пункт приймання-видачі (до 30 кг): вул. Шевченка, 12В" at bounding box center [1139, 456] width 300 height 41
copy div "Хотімля"
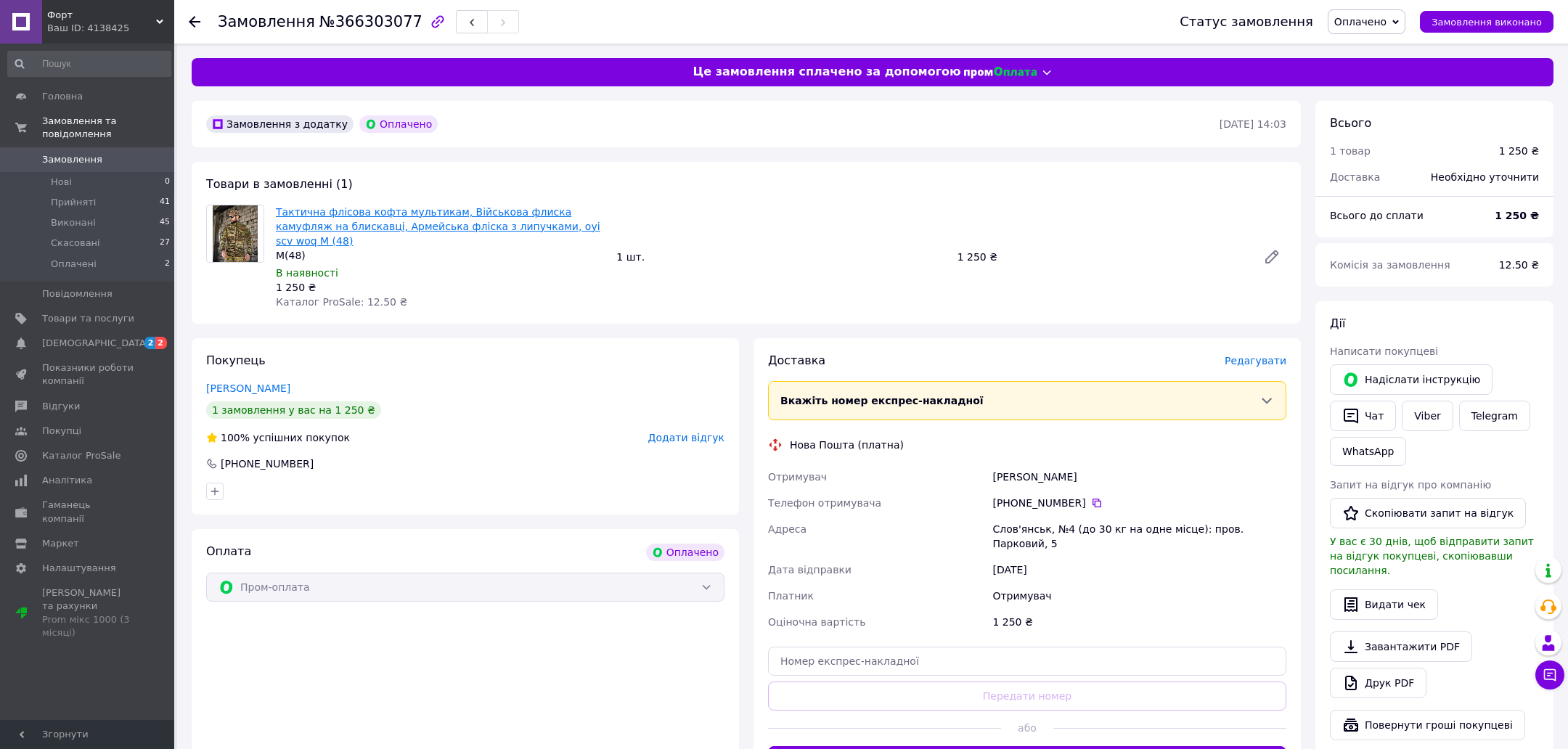
click at [381, 229] on link "Тактична флісова кофта мультикам, Військова флиска камуфляж на блискавці, Армей…" at bounding box center [438, 227] width 325 height 41
click at [1010, 465] on div "Галущак Денис" at bounding box center [1139, 477] width 300 height 26
drag, startPoint x: 1010, startPoint y: 465, endPoint x: 1106, endPoint y: 465, distance: 96.0
click at [1106, 465] on div "Галущак Денис" at bounding box center [1139, 477] width 300 height 26
copy div "Галущак Денис"
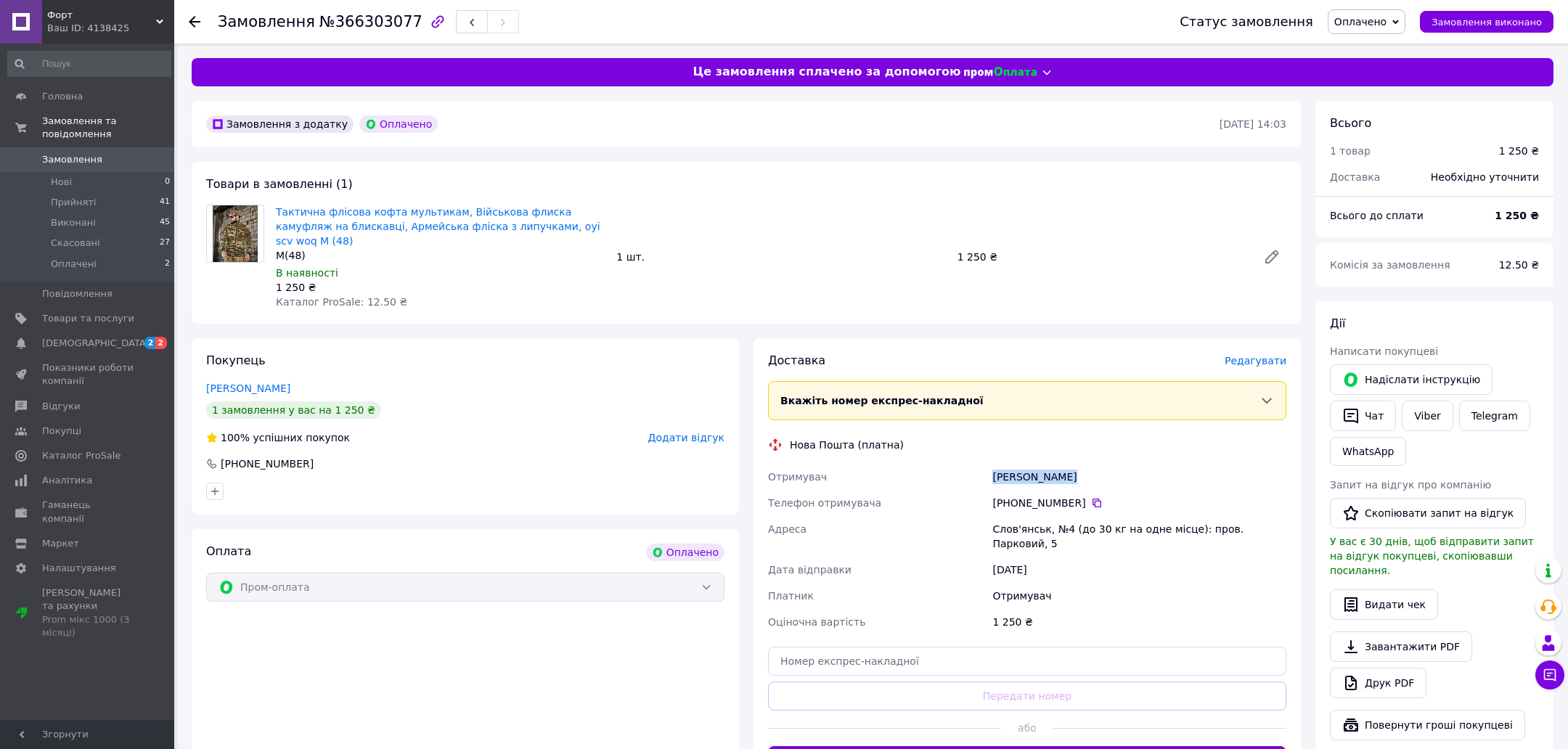
copy div "Галущак Денис"
click at [1093, 497] on icon at bounding box center [1097, 503] width 12 height 12
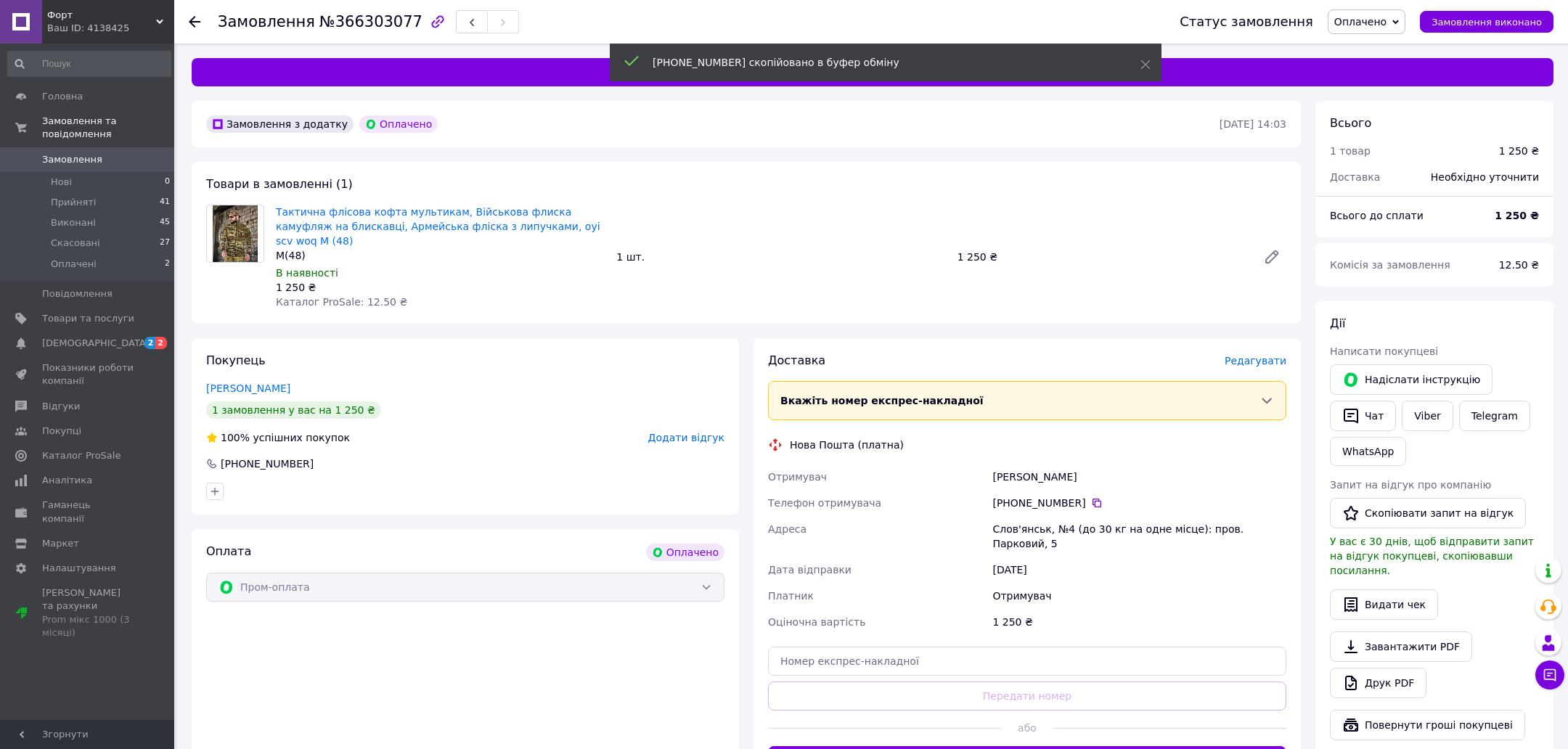
click at [1018, 517] on div "Слов'янськ, №4 (до 30 кг на одне місце): пров. Парковий, 5" at bounding box center [1139, 537] width 300 height 41
copy div "Слов'янськ"
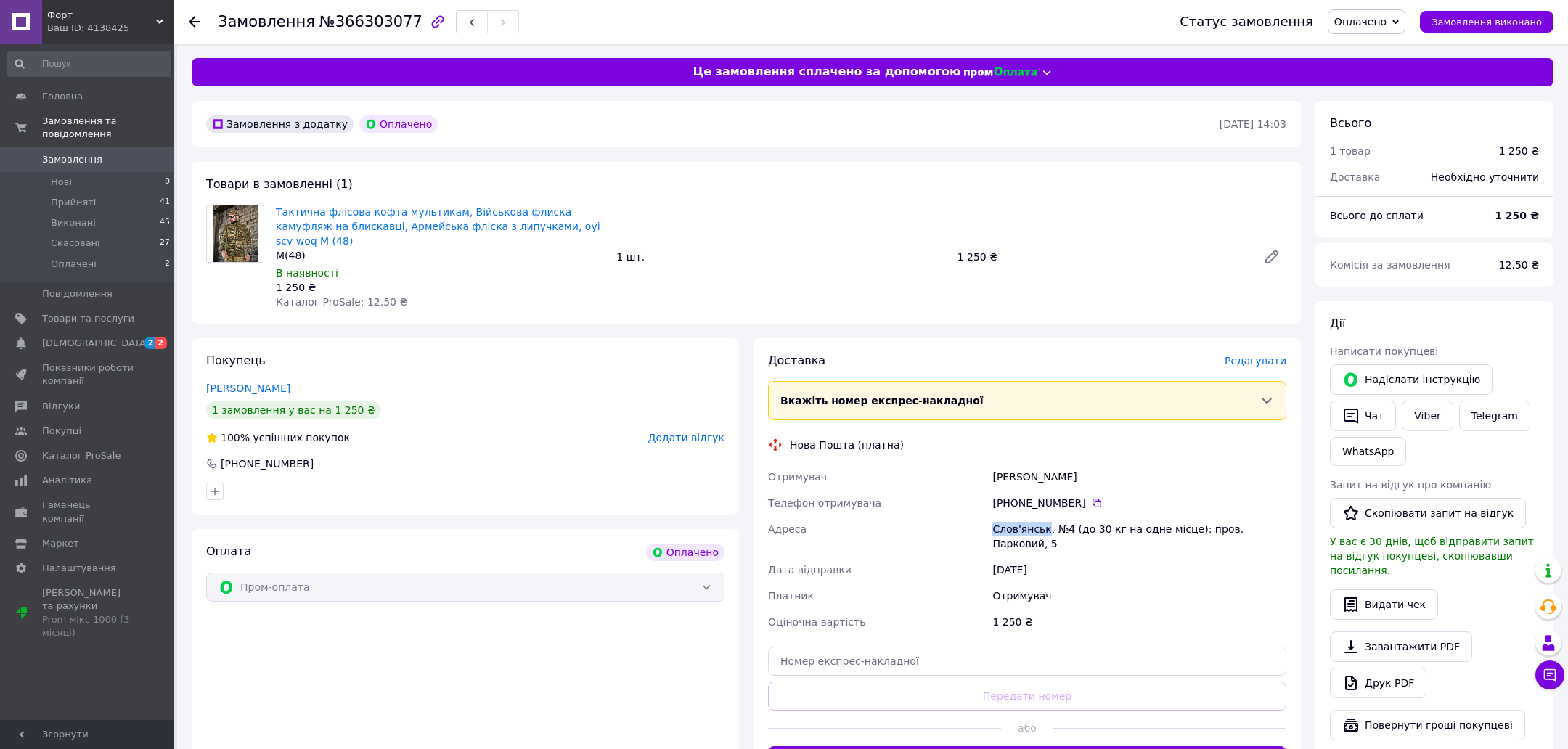
scroll to position [139, 0]
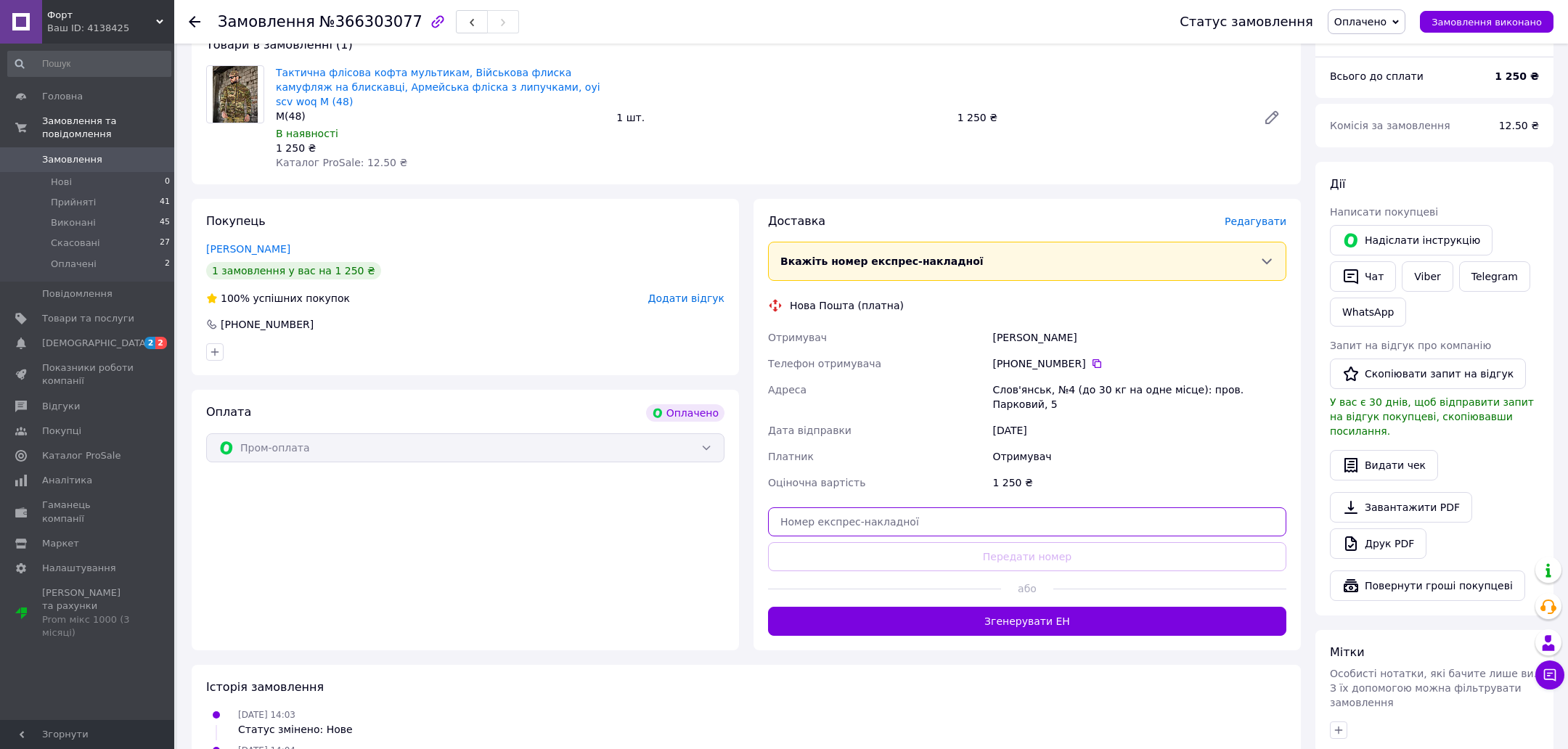
click at [873, 507] on input "text" at bounding box center [1027, 522] width 518 height 29
paste input "20451269217512"
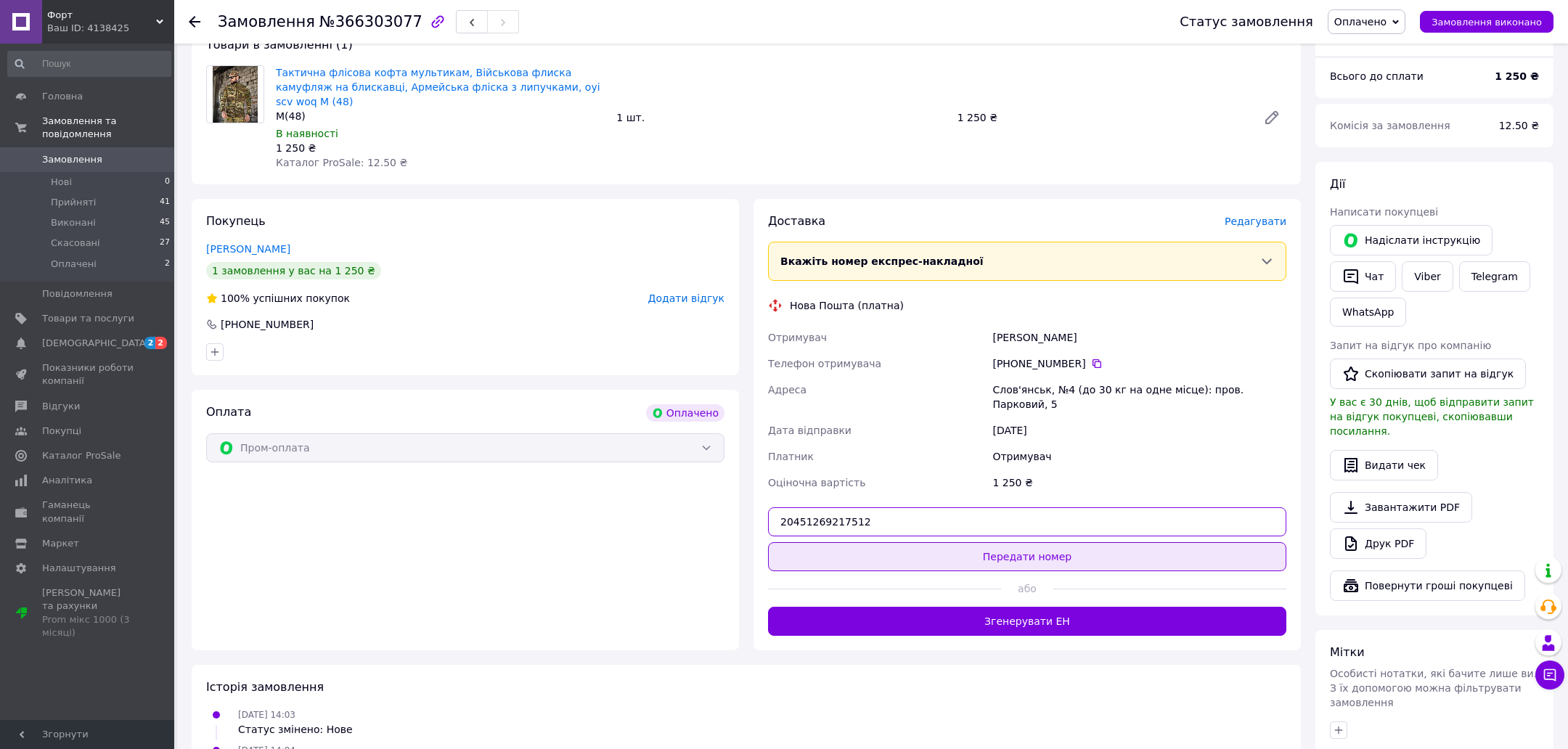
type input "20451269217512"
click at [850, 550] on button "Передати номер" at bounding box center [1027, 557] width 518 height 29
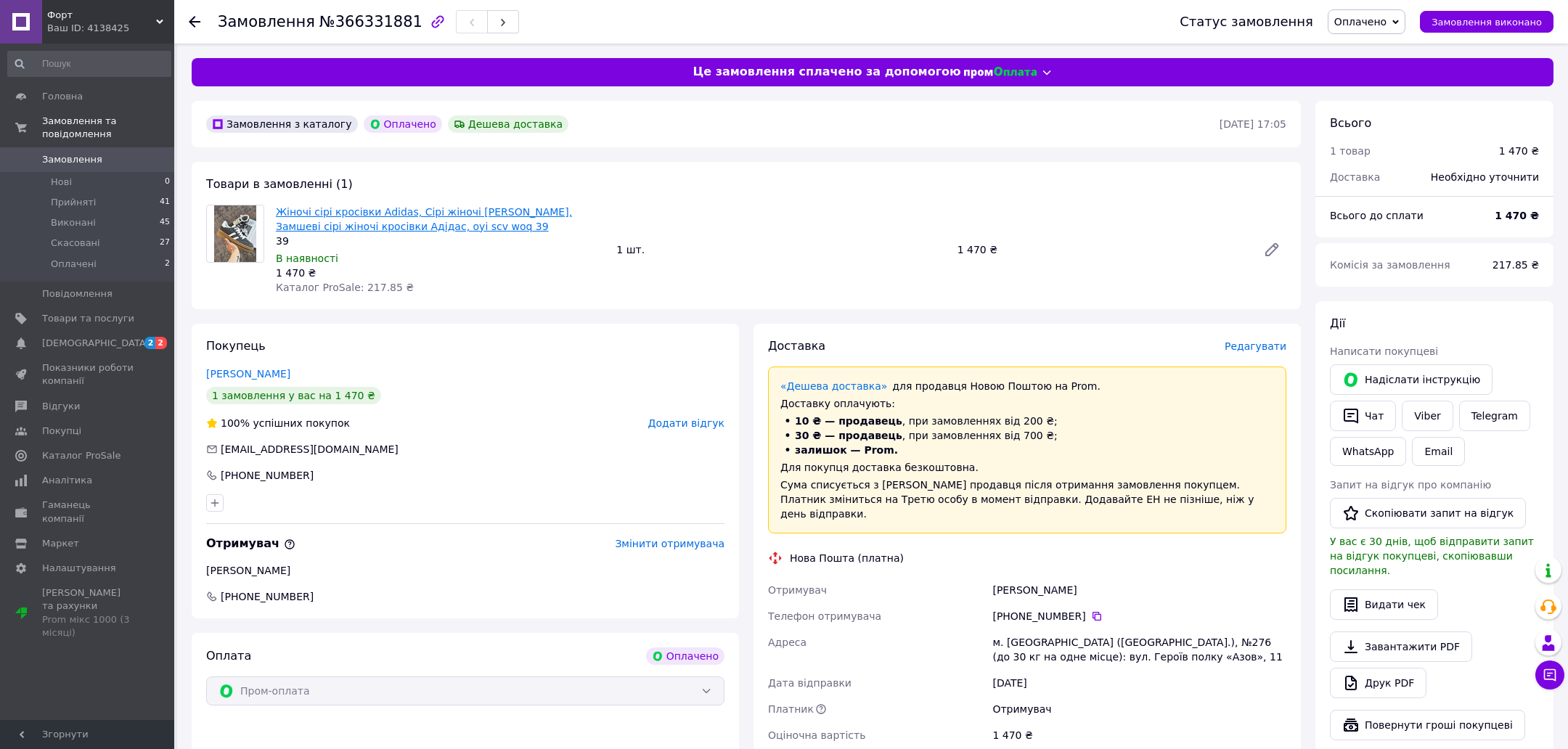
click at [403, 209] on link "Жіночі сірі кросівки Adidas, Сірі жіночі [PERSON_NAME], Замшеві сірі жіночі кро…" at bounding box center [423, 219] width 296 height 26
click at [1008, 589] on div "[PERSON_NAME]" at bounding box center [1139, 590] width 300 height 26
drag, startPoint x: 1008, startPoint y: 589, endPoint x: 1098, endPoint y: 589, distance: 90.0
click at [1097, 589] on div "Тітенко Вікторія" at bounding box center [1139, 590] width 300 height 26
copy div "Тітенко Вікторія"
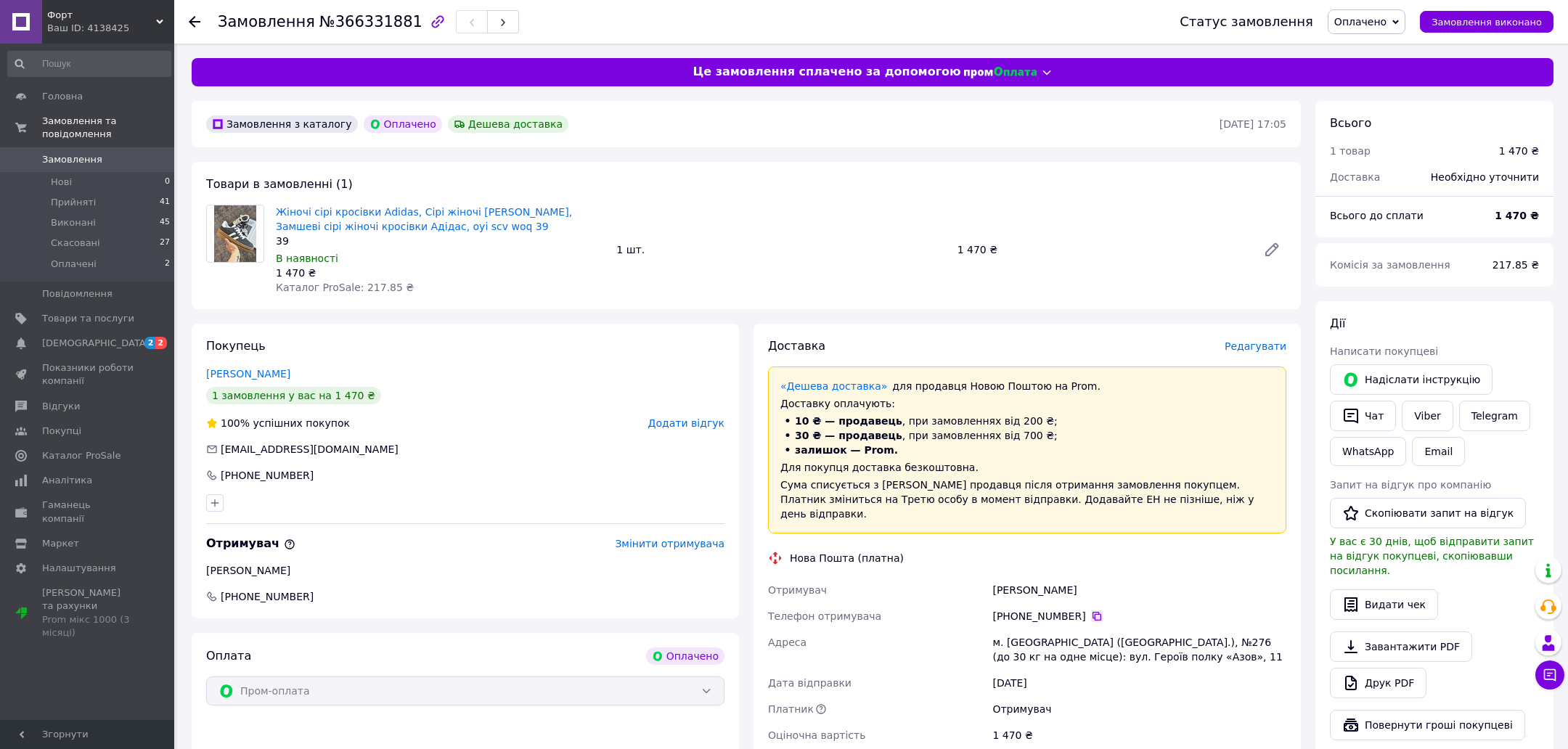
click at [1101, 618] on icon at bounding box center [1097, 616] width 12 height 12
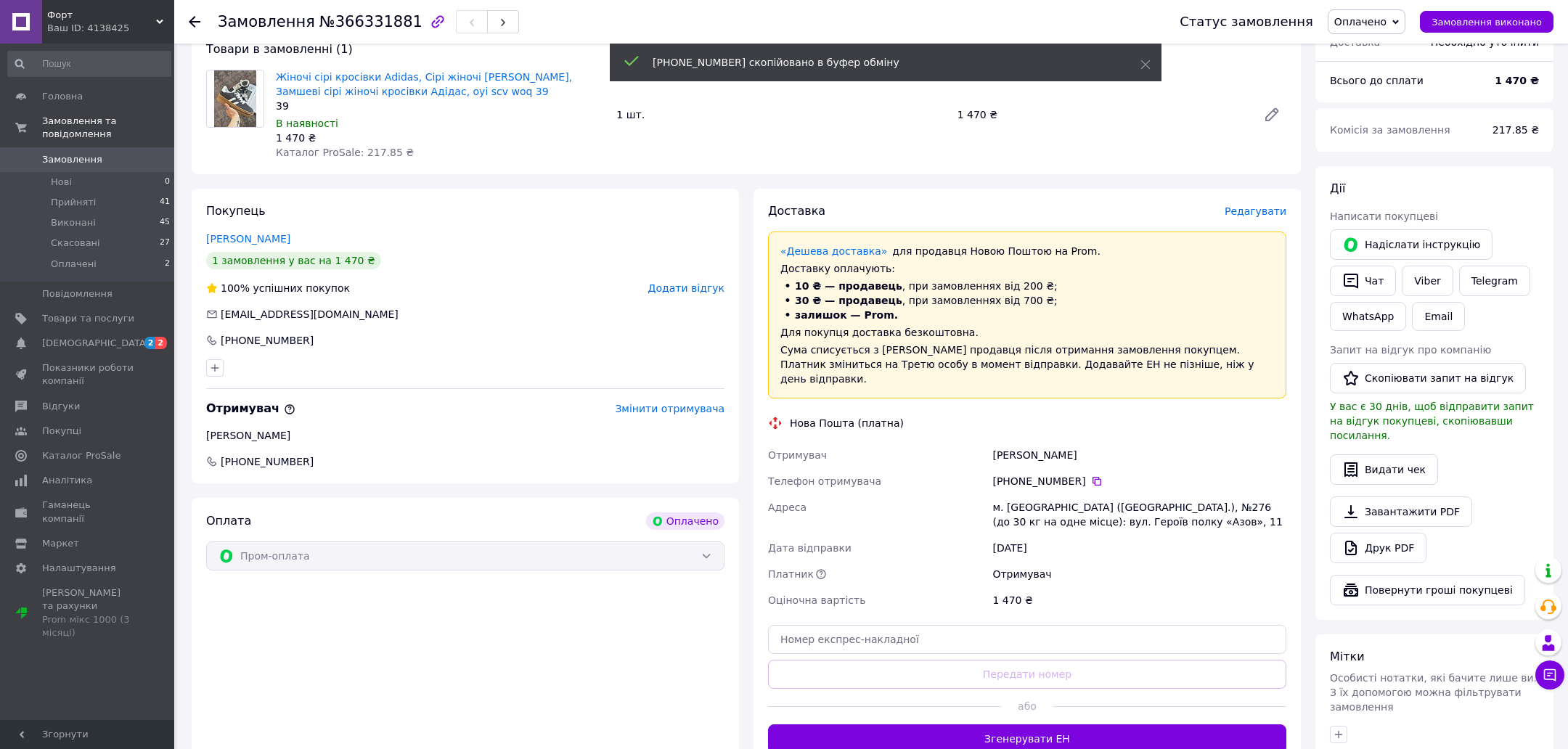
scroll to position [347, 0]
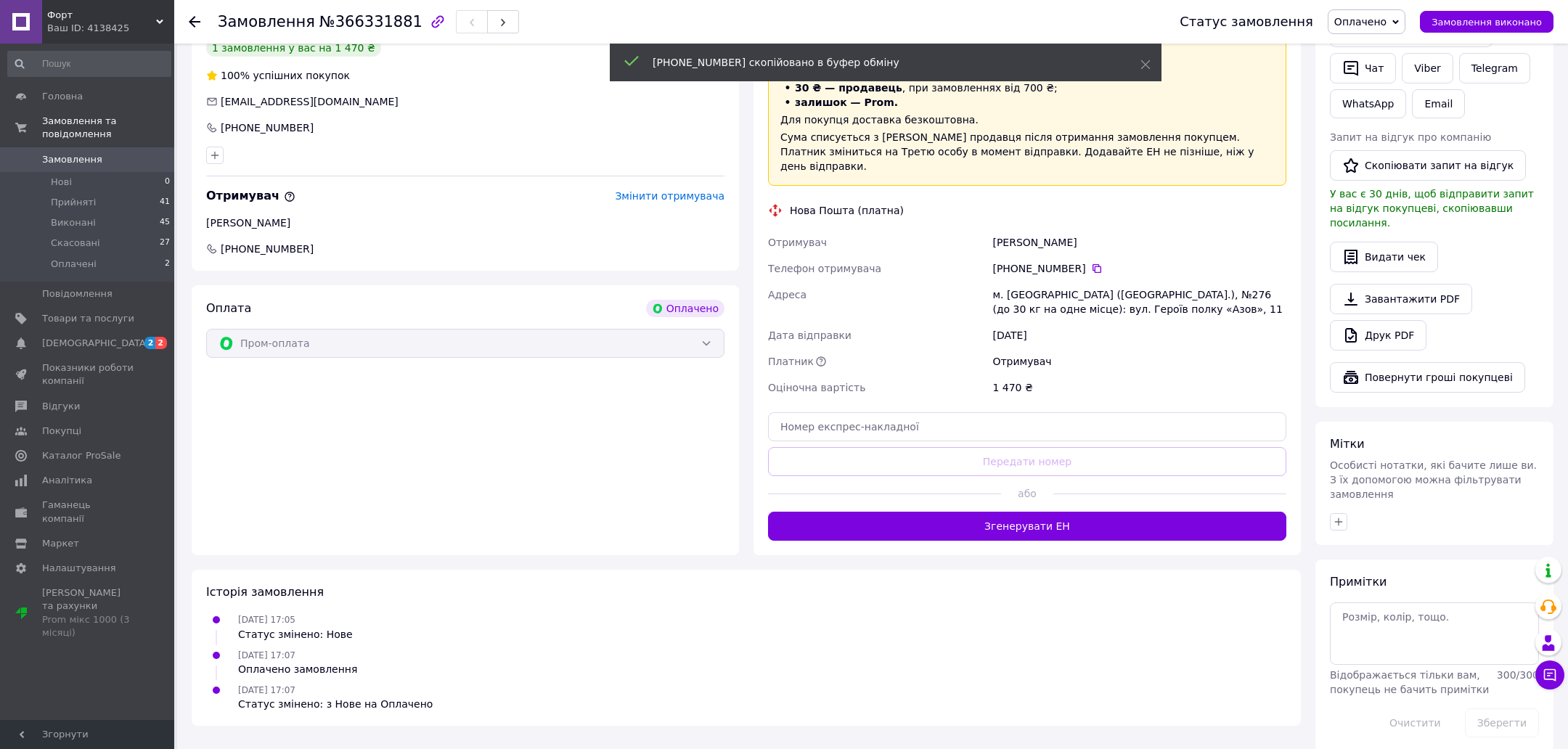
click at [1014, 296] on div "м. Київ (Київська обл.), №276 (до 30 кг на одне місце): вул. Героїв полку «Азов…" at bounding box center [1139, 302] width 300 height 41
copy div "Київ"
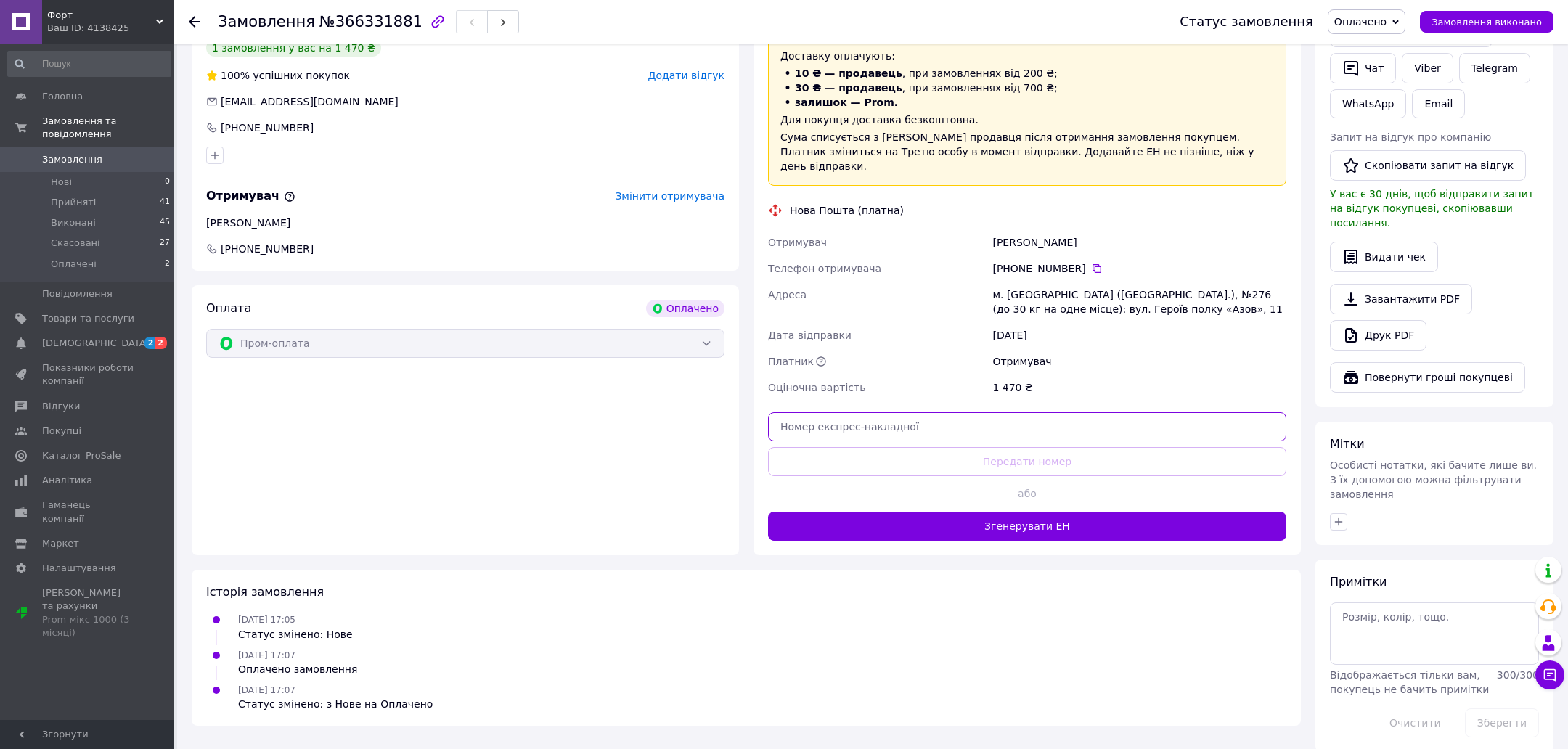
click at [919, 428] on input "text" at bounding box center [1027, 427] width 518 height 29
paste input "20451269217839"
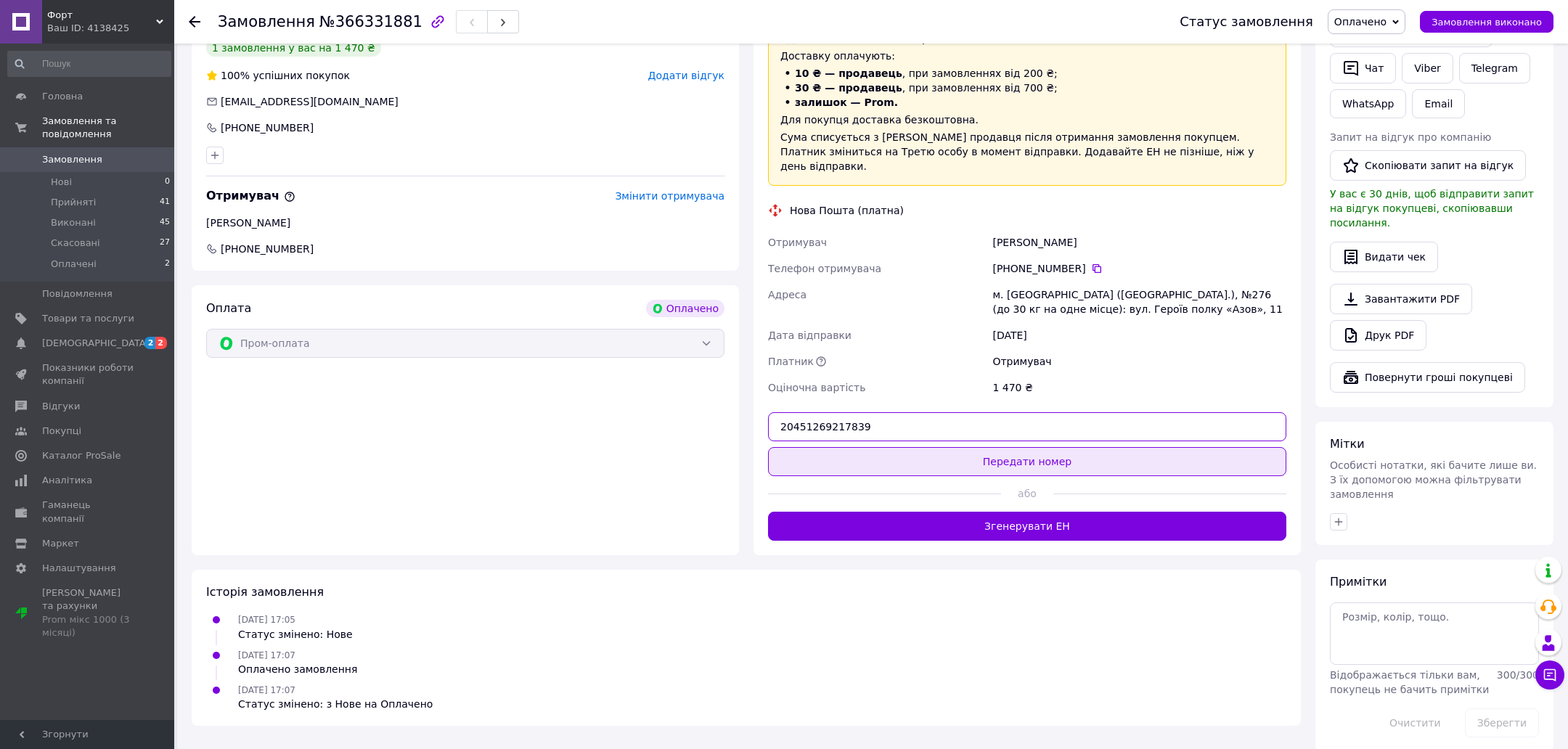
type input "20451269217839"
click at [910, 455] on button "Передати номер" at bounding box center [1027, 462] width 518 height 29
click at [1373, 25] on span "Оплачено" at bounding box center [1361, 22] width 52 height 12
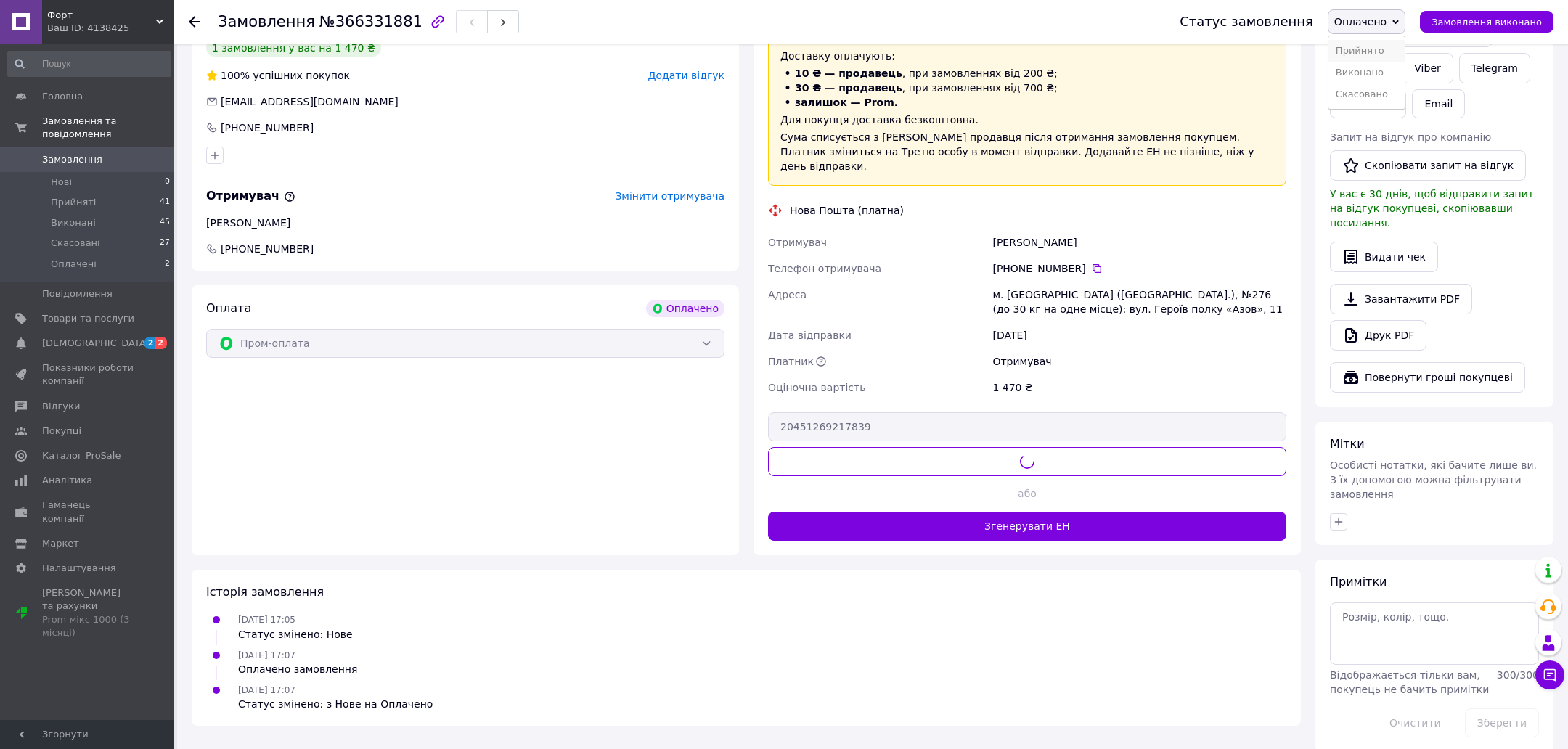
click at [1367, 46] on li "Прийнято" at bounding box center [1367, 51] width 76 height 22
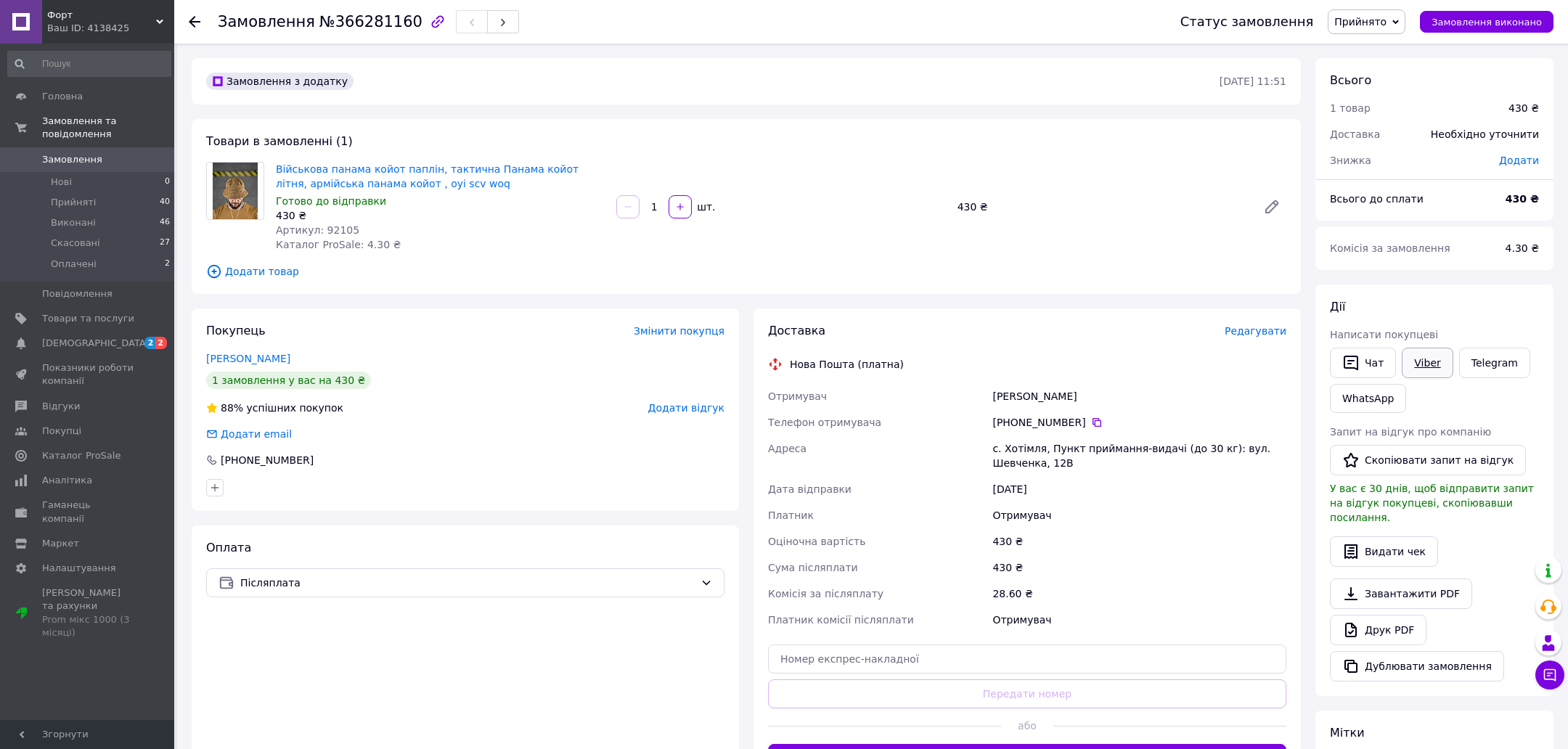
click at [1427, 365] on link "Viber" at bounding box center [1427, 363] width 51 height 30
click at [332, 229] on span "Артикул: 92105" at bounding box center [317, 230] width 84 height 12
copy span "92105"
click at [1004, 401] on div "Вовкогон Василь" at bounding box center [1139, 396] width 300 height 26
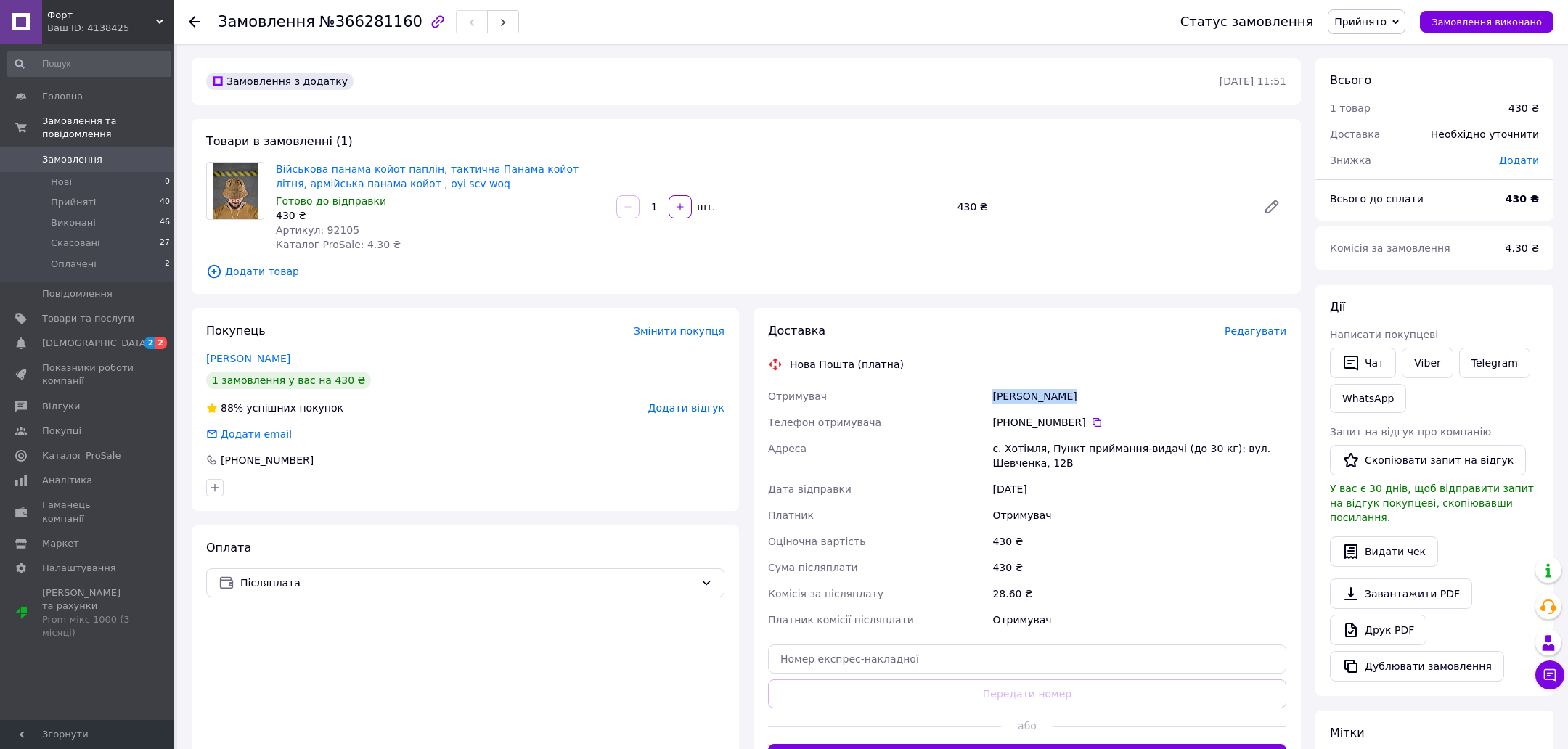
drag, startPoint x: 1004, startPoint y: 401, endPoint x: 1082, endPoint y: 401, distance: 78.0
click at [1082, 401] on div "Вовкогон Василь" at bounding box center [1139, 396] width 300 height 26
copy div "Вовкогон Василь"
click at [1098, 426] on icon at bounding box center [1097, 423] width 8 height 8
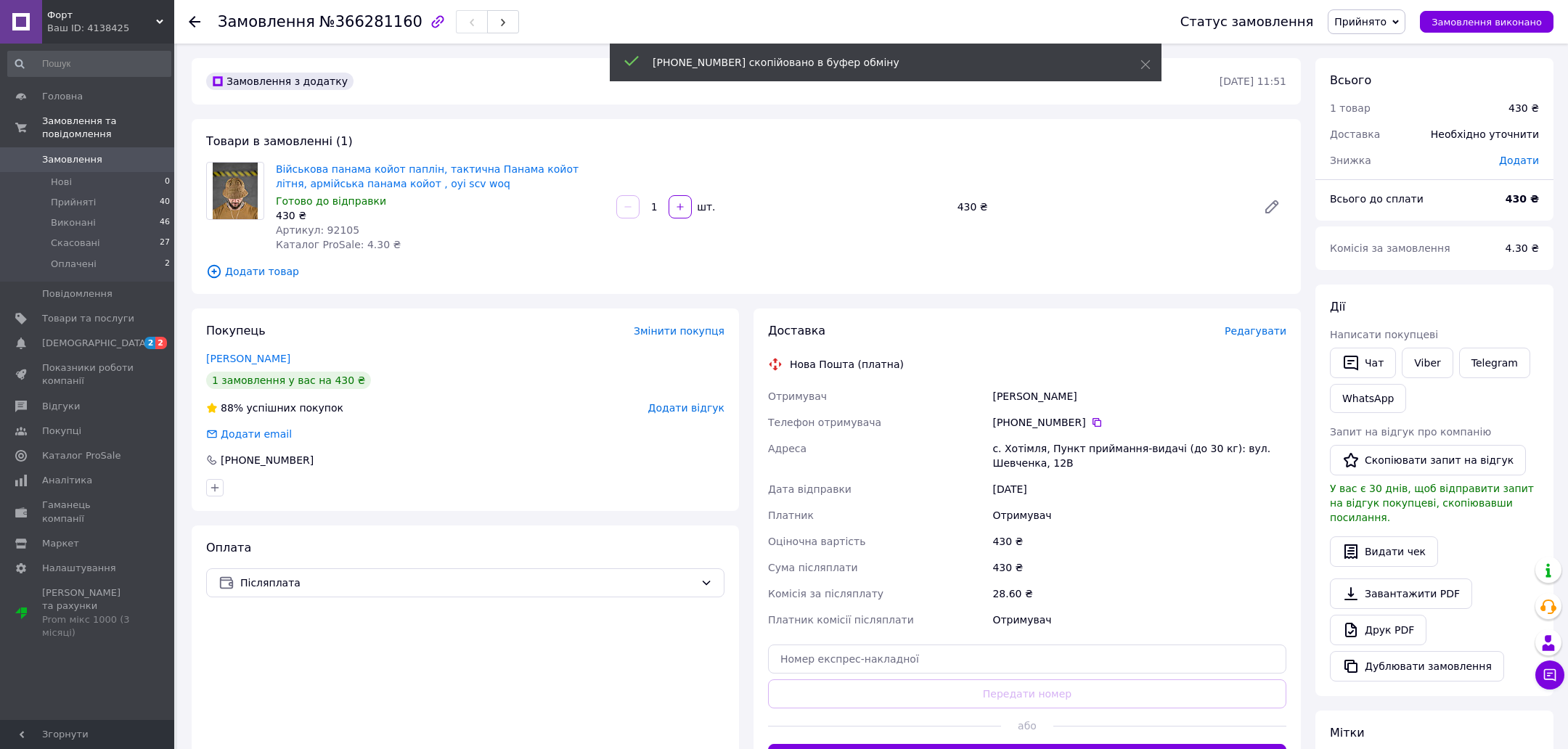
click at [1024, 452] on div "с. Хотімля, Пункт приймання-видачі (до 30 кг): вул. Шевченка, 12В" at bounding box center [1139, 456] width 300 height 41
copy div "Хотімля"
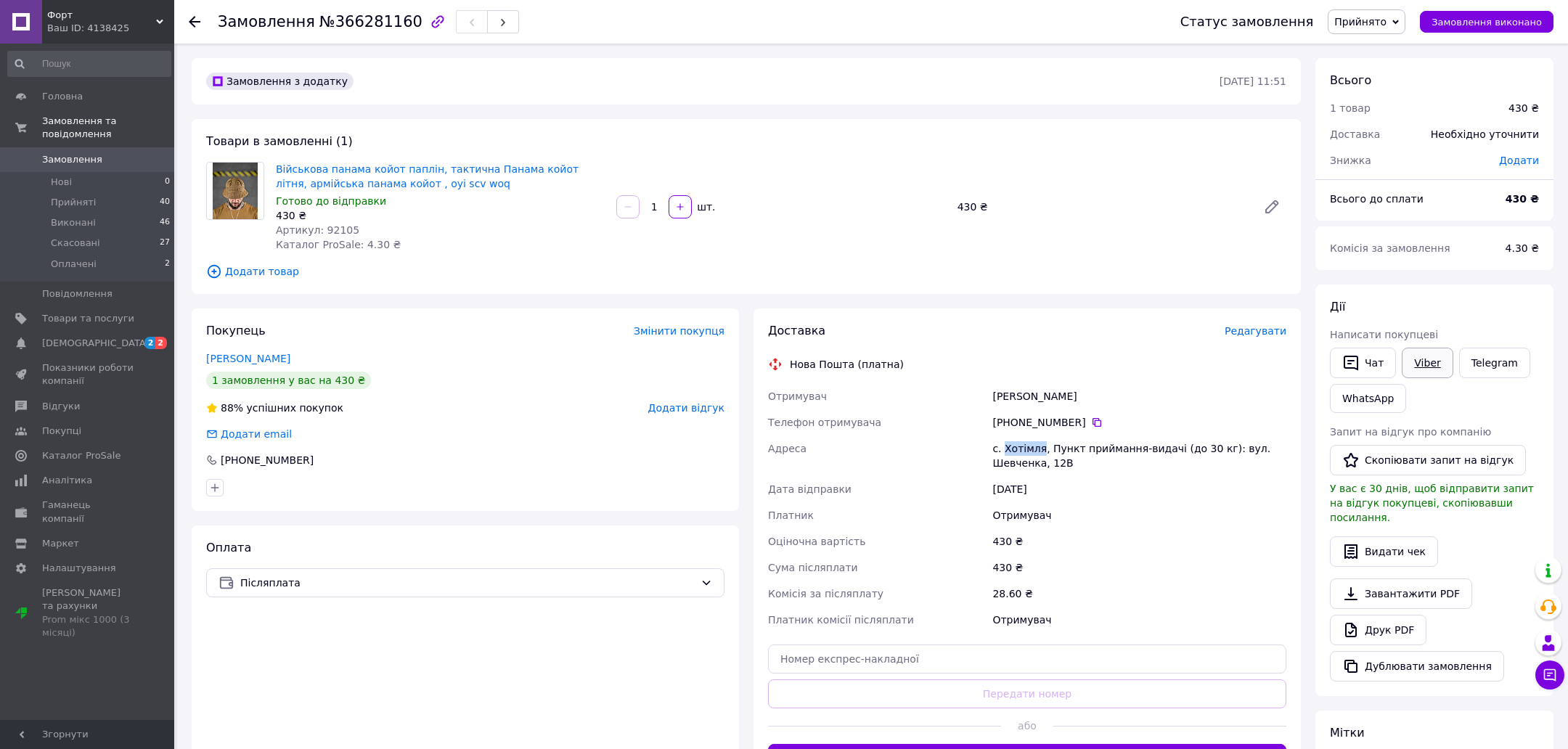
click at [1420, 358] on link "Viber" at bounding box center [1427, 363] width 51 height 30
click at [1360, 407] on link "WhatsApp" at bounding box center [1368, 398] width 76 height 29
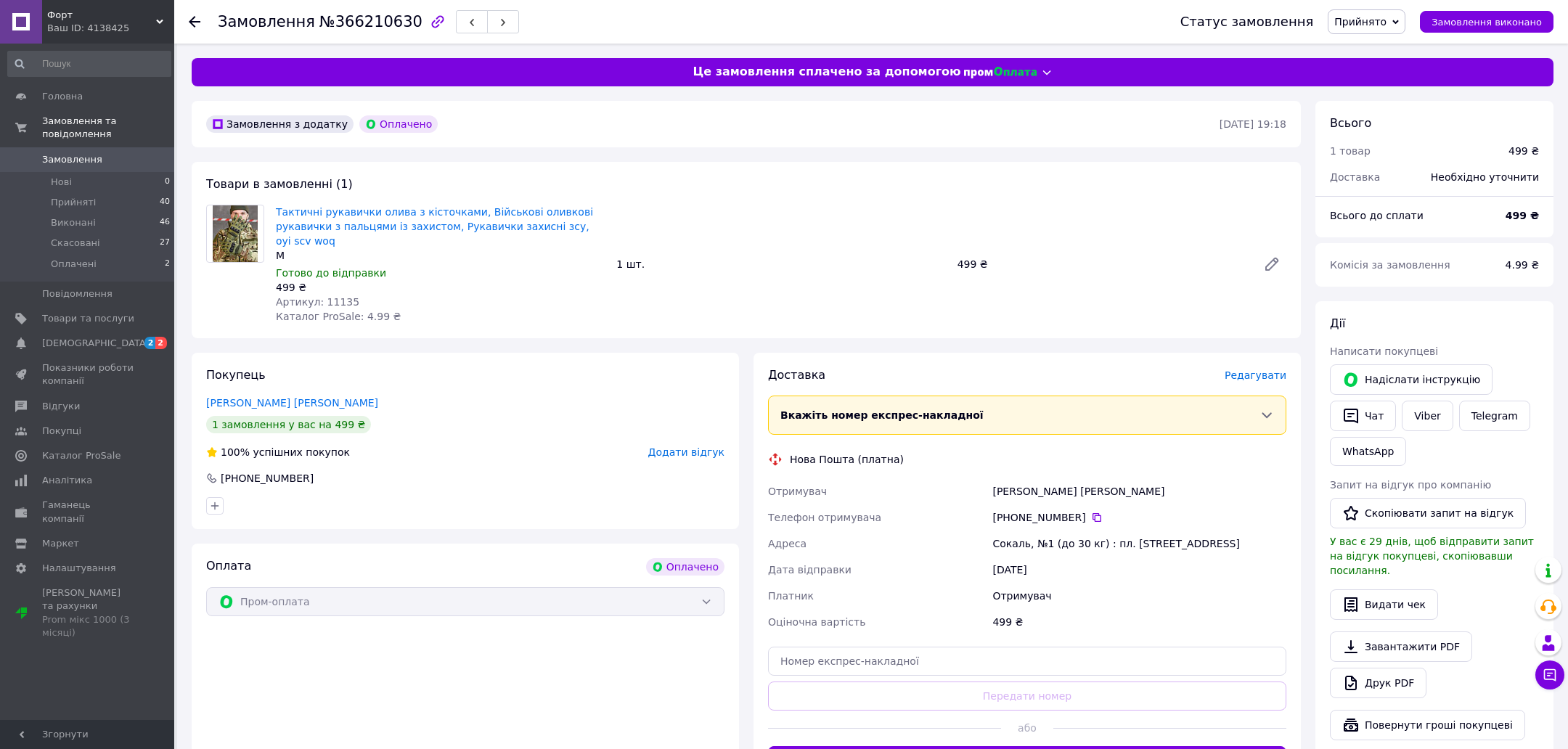
click at [337, 309] on div "Артикул: 11135" at bounding box center [440, 302] width 329 height 14
copy span "11135"
click at [1012, 490] on div "[PERSON_NAME] [PERSON_NAME]" at bounding box center [1139, 491] width 300 height 26
drag, startPoint x: 1012, startPoint y: 490, endPoint x: 1038, endPoint y: 489, distance: 26.0
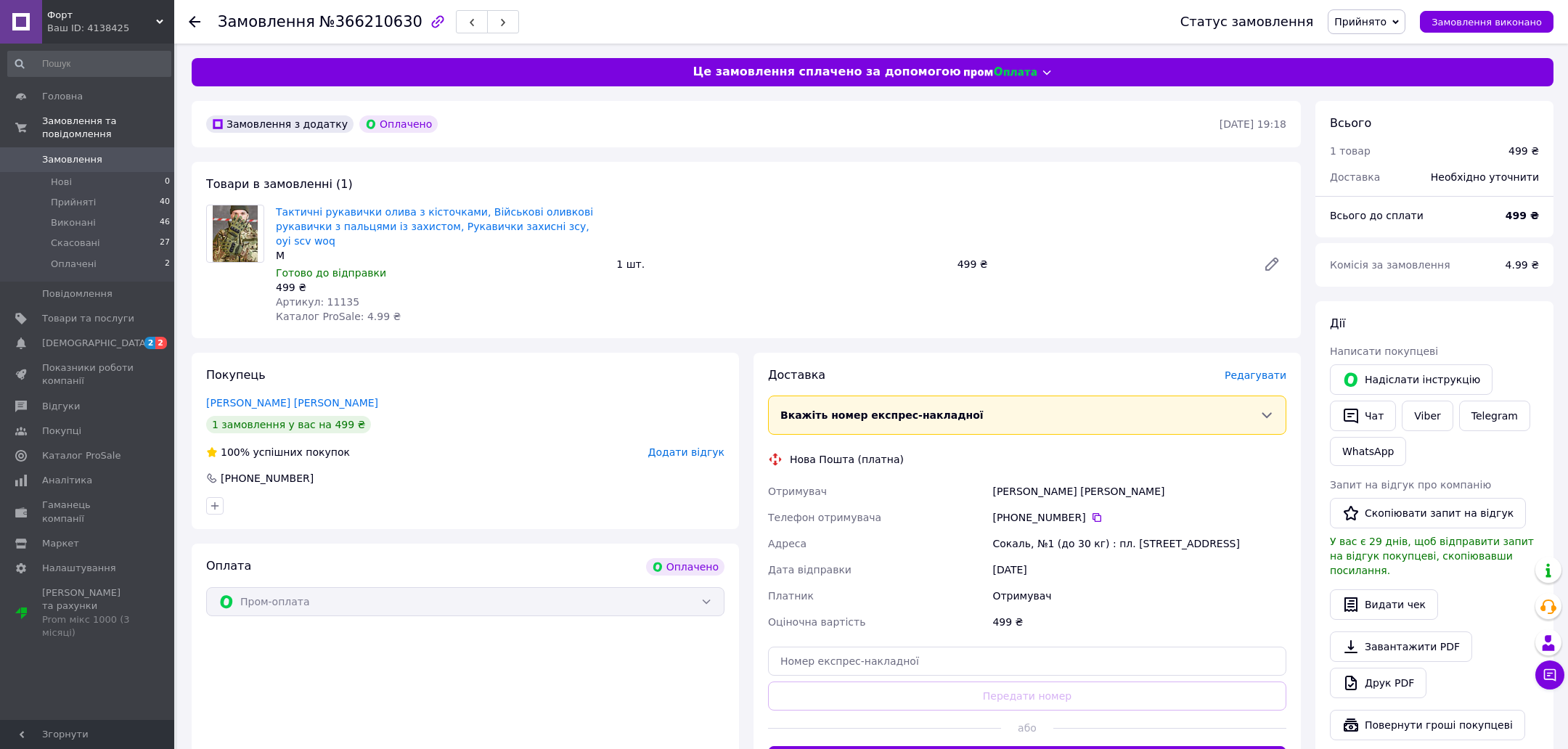
click at [1038, 489] on div "[PERSON_NAME] [PERSON_NAME]" at bounding box center [1139, 491] width 300 height 26
click at [1068, 493] on div "[PERSON_NAME] [PERSON_NAME]" at bounding box center [1139, 491] width 300 height 26
drag, startPoint x: 1079, startPoint y: 494, endPoint x: 959, endPoint y: 496, distance: 120.0
click at [959, 496] on div "Отримувач [PERSON_NAME] [PERSON_NAME] отримувача [PHONE_NUMBER]   [PERSON_NAME]…" at bounding box center [1027, 557] width 524 height 157
copy div "Отримувач [PERSON_NAME]"
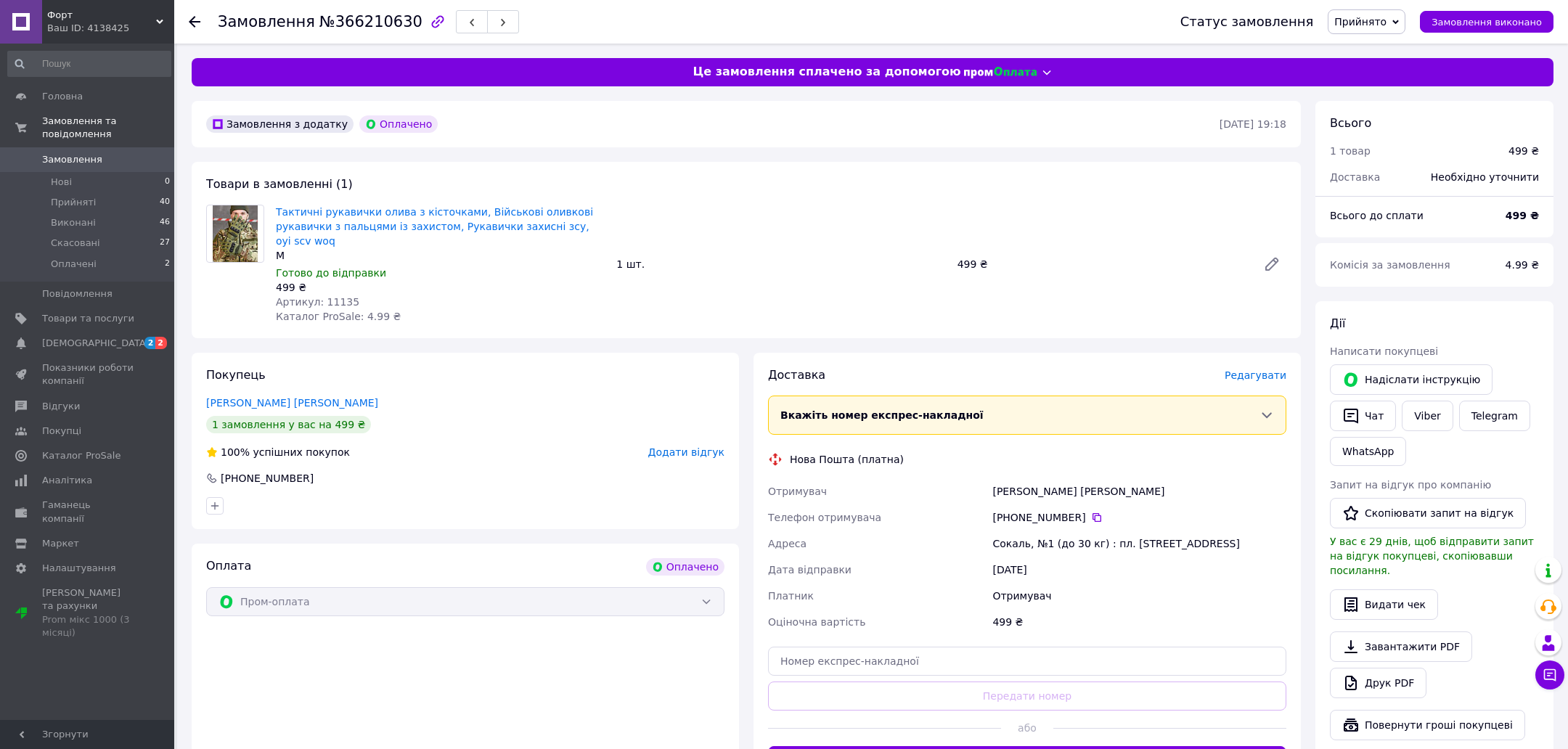
click at [1082, 518] on div "[PHONE_NUMBER]" at bounding box center [1139, 517] width 294 height 14
click at [1103, 512] on div "[PHONE_NUMBER]" at bounding box center [1139, 517] width 294 height 14
click at [1093, 513] on icon at bounding box center [1097, 517] width 8 height 8
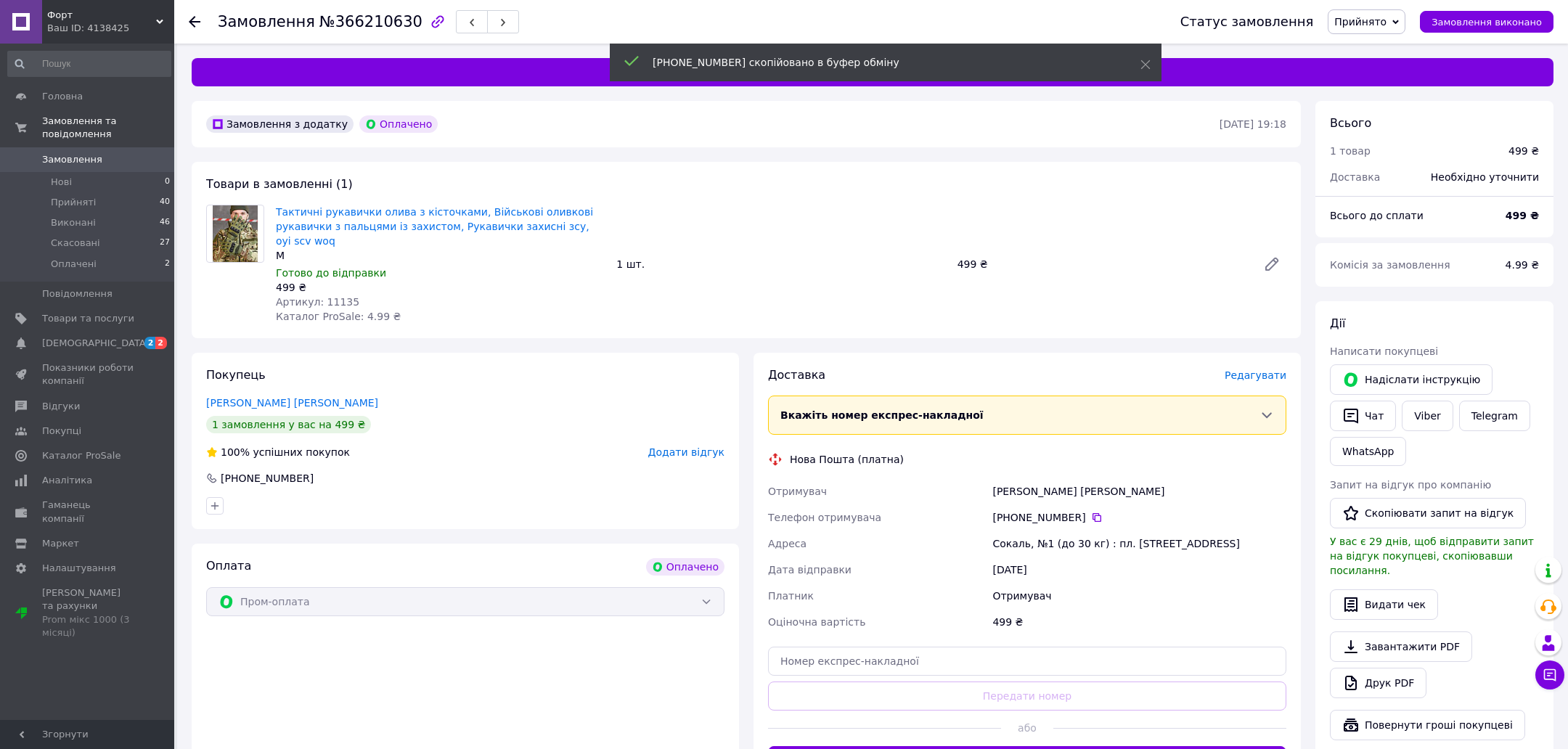
click at [1015, 544] on div "Сокаль, №1 (до 30 кг) : пл. [STREET_ADDRESS]" at bounding box center [1139, 544] width 300 height 26
copy div "Сокаль"
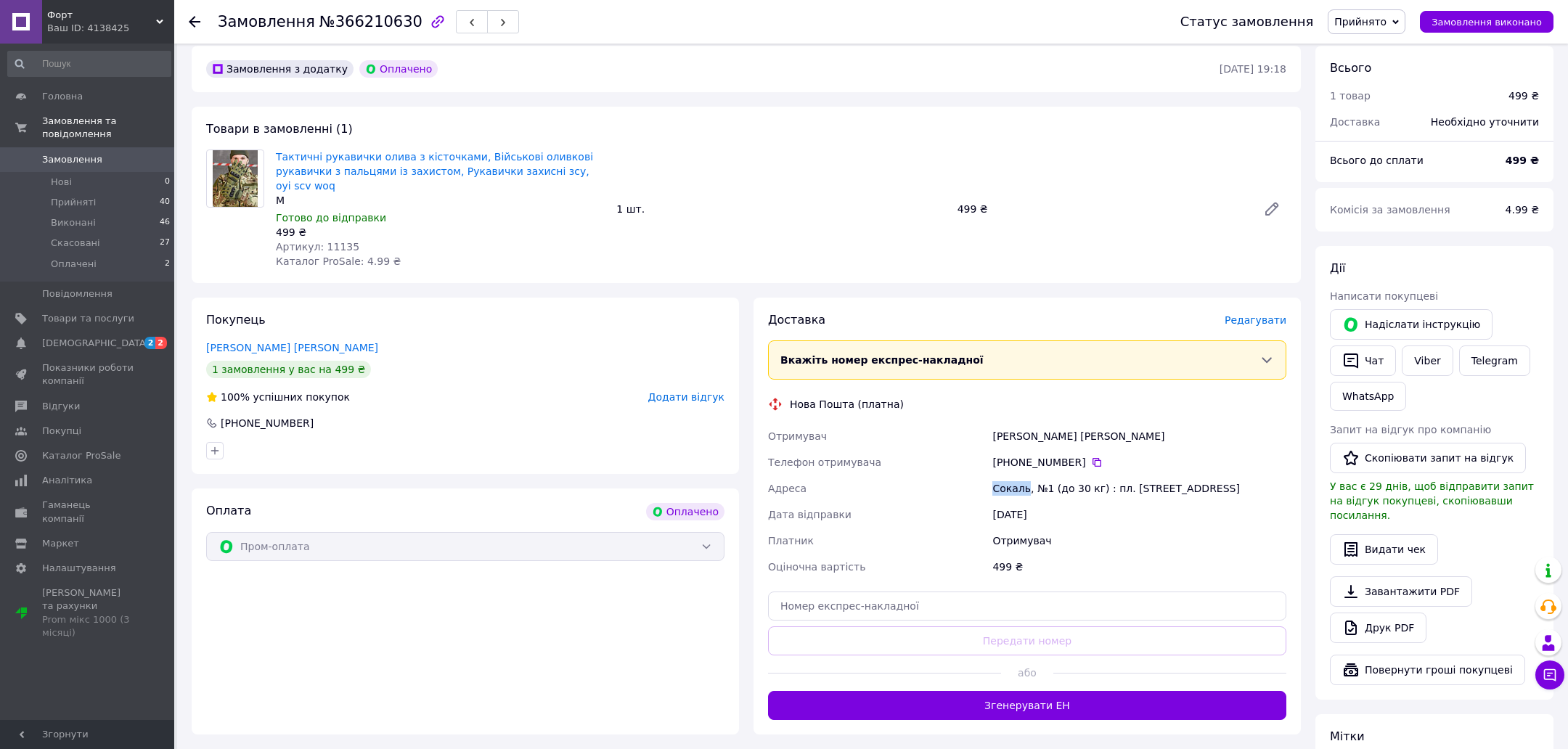
scroll to position [120, 0]
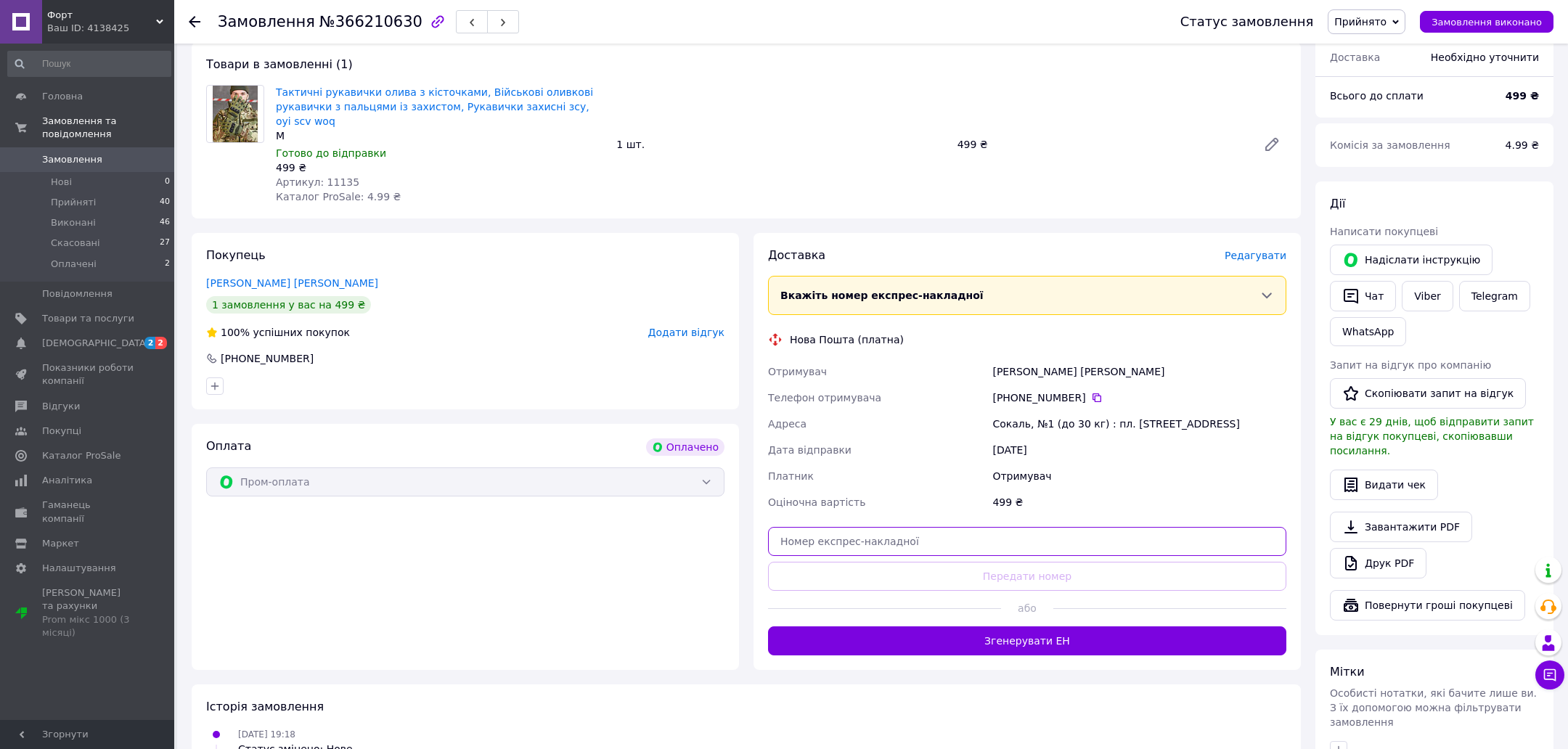
click at [865, 535] on input "text" at bounding box center [1027, 542] width 518 height 29
paste input "20451269218062"
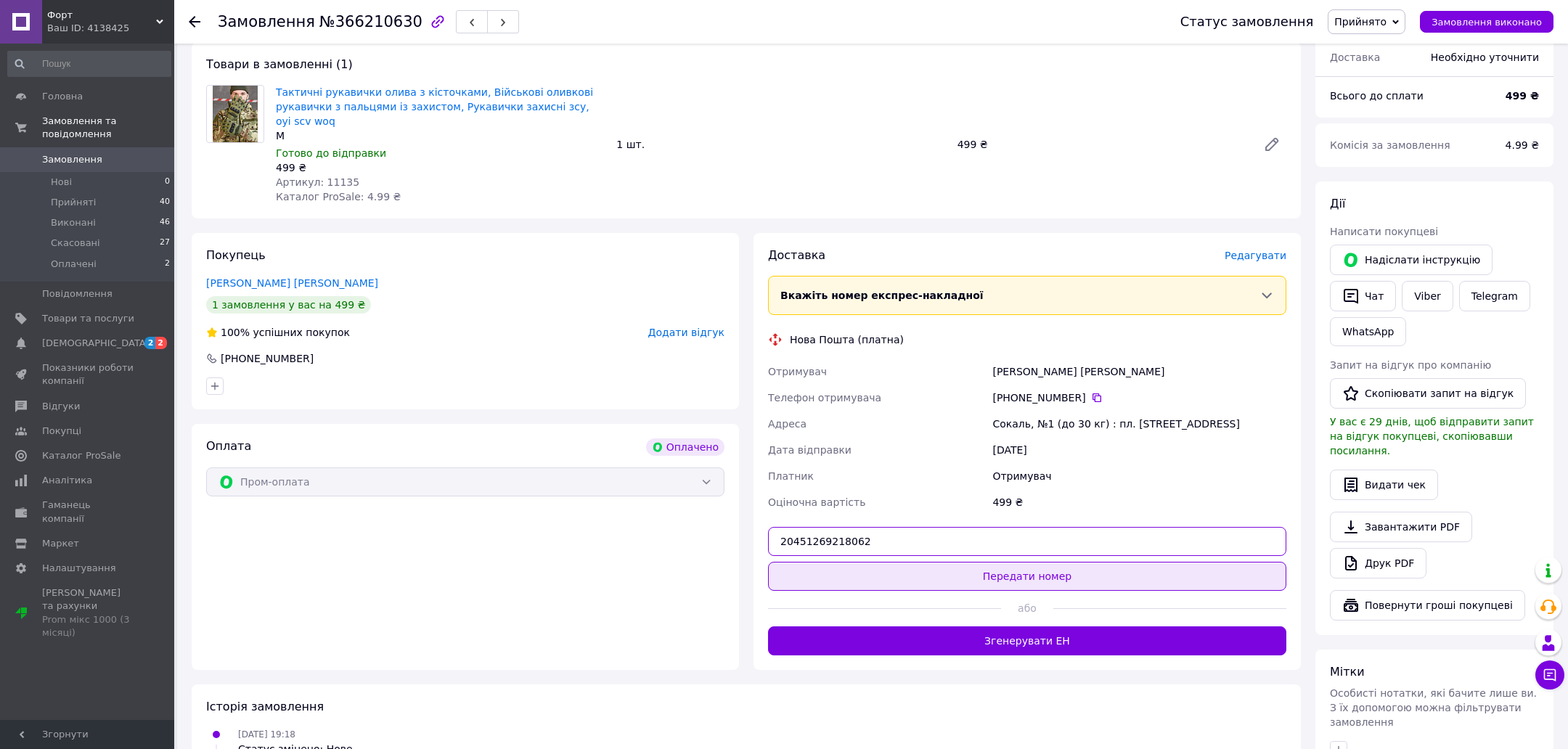
type input "20451269218062"
click at [861, 577] on button "Передати номер" at bounding box center [1027, 577] width 518 height 29
